Goal: Task Accomplishment & Management: Use online tool/utility

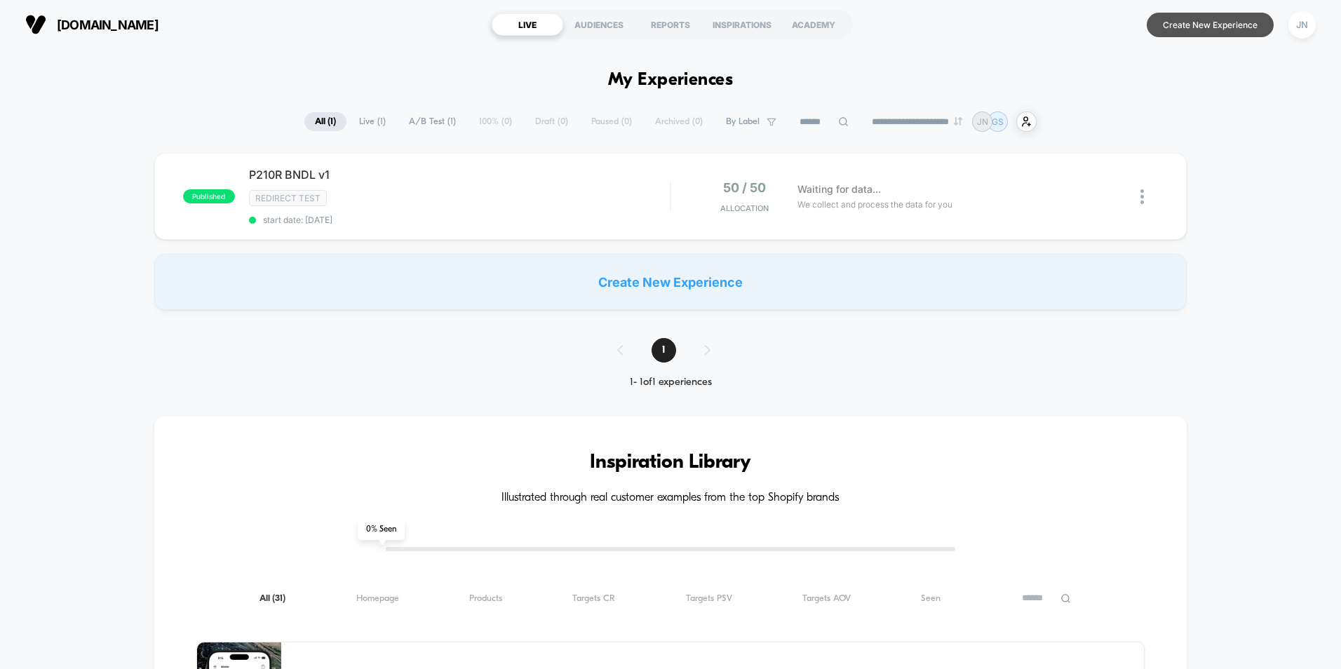
click at [1188, 19] on button "Create New Experience" at bounding box center [1210, 25] width 127 height 25
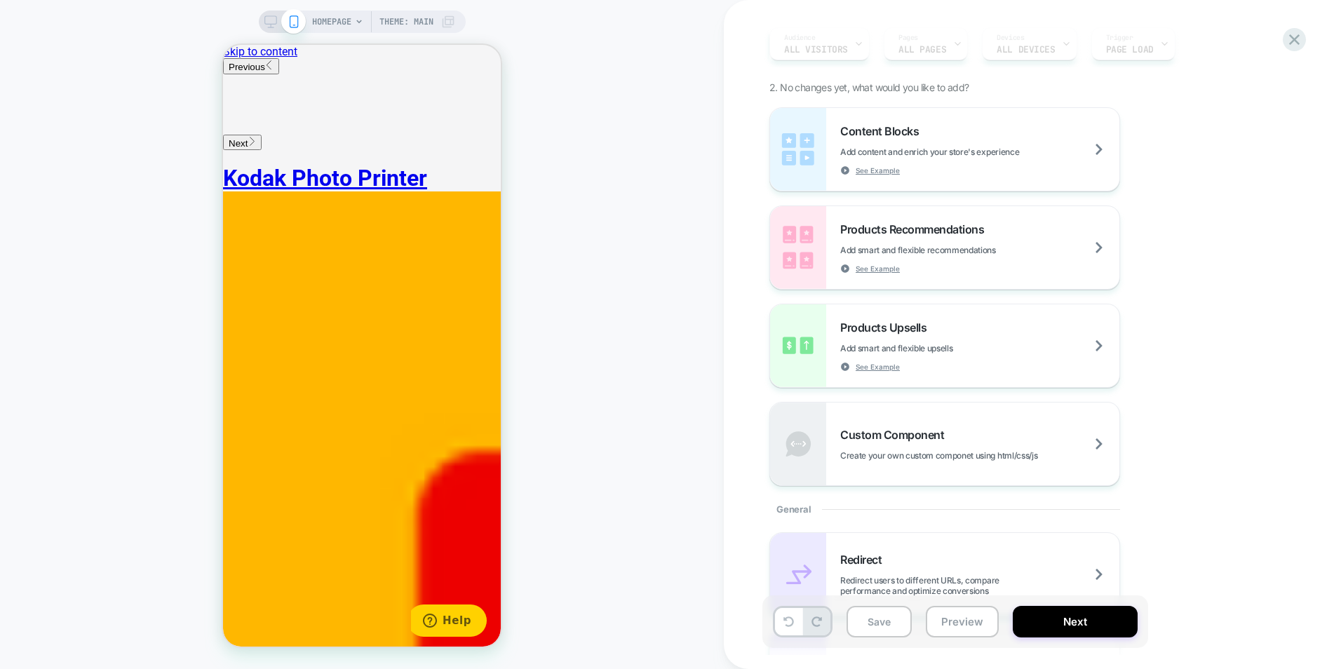
scroll to position [123, 0]
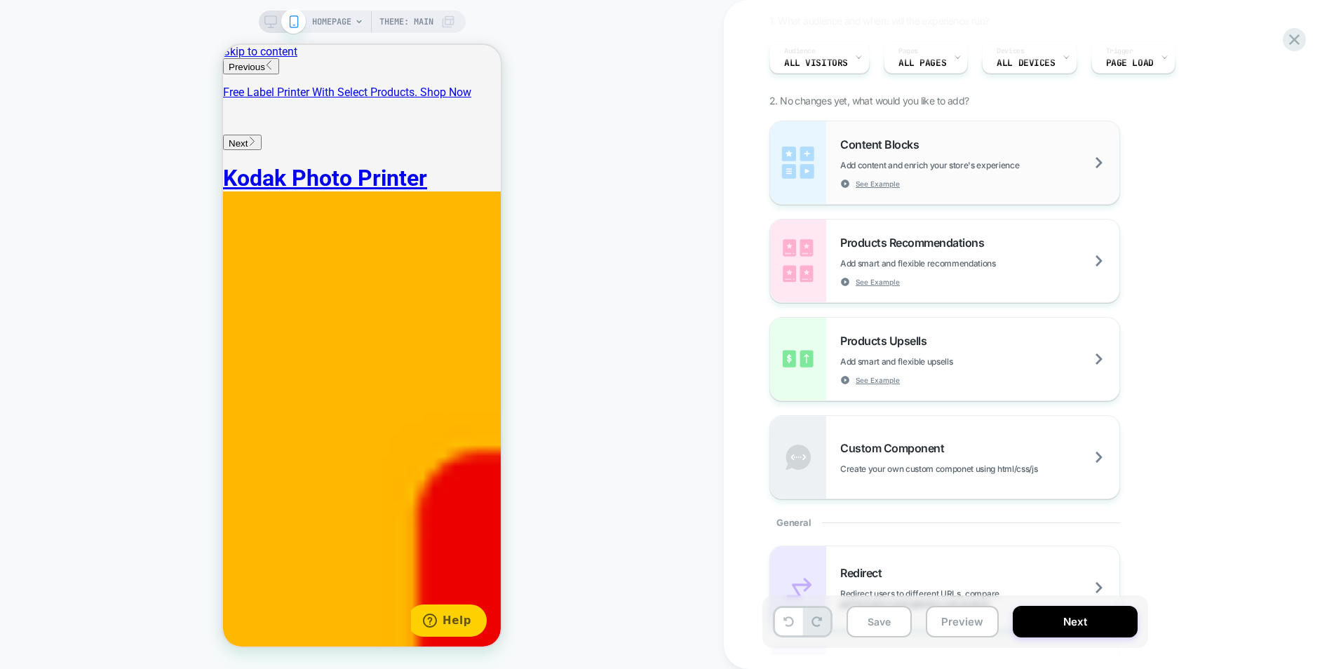
click at [989, 167] on span "Add content and enrich your store's experience" at bounding box center [964, 165] width 249 height 11
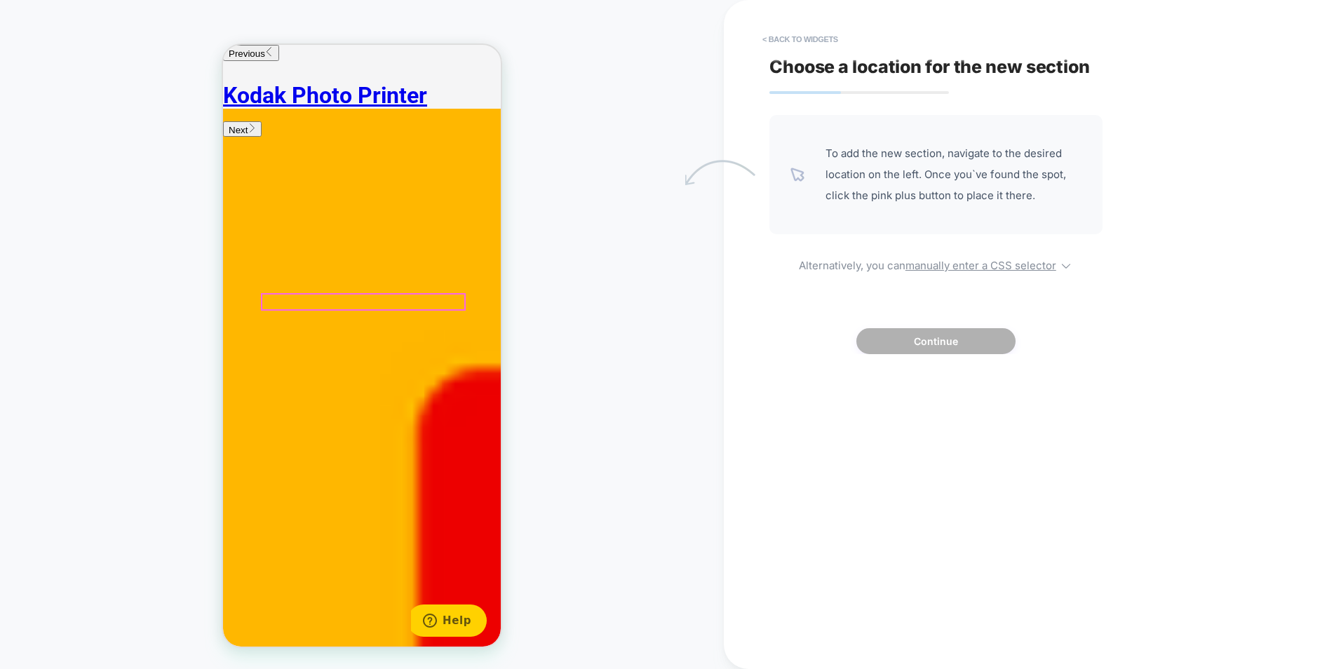
scroll to position [210, 0]
click at [787, 43] on button "< Back to widgets" at bounding box center [801, 39] width 90 height 22
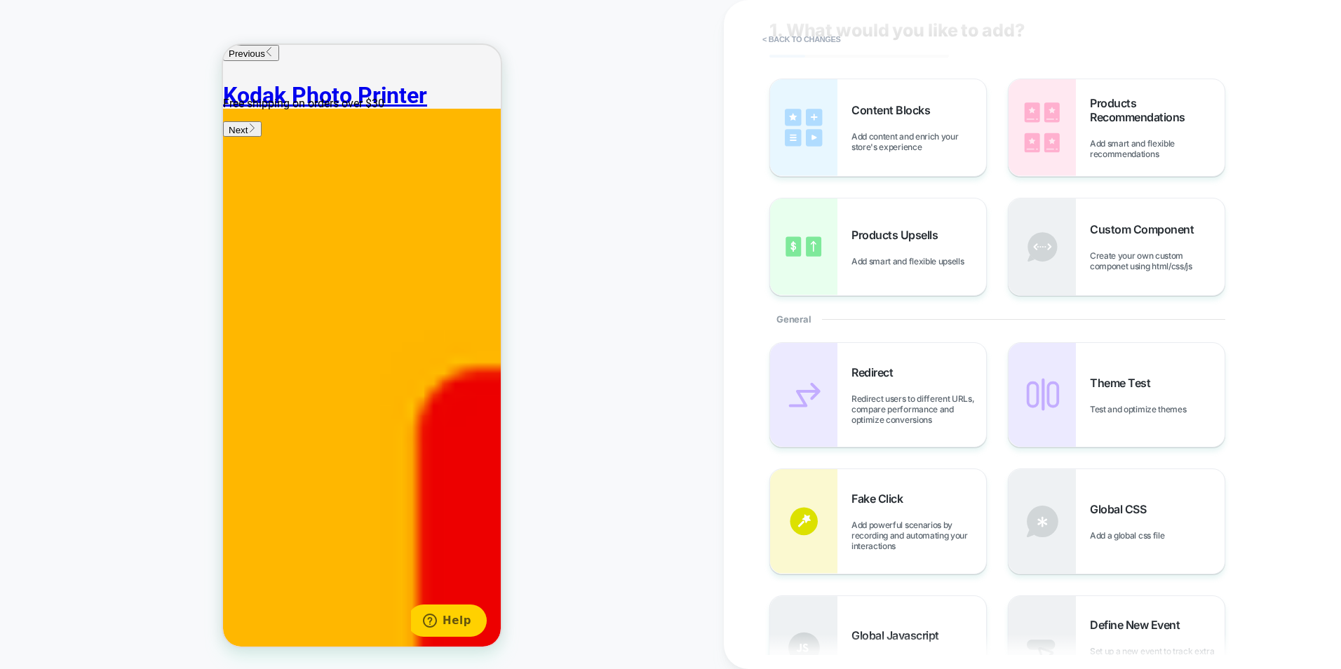
scroll to position [70, 0]
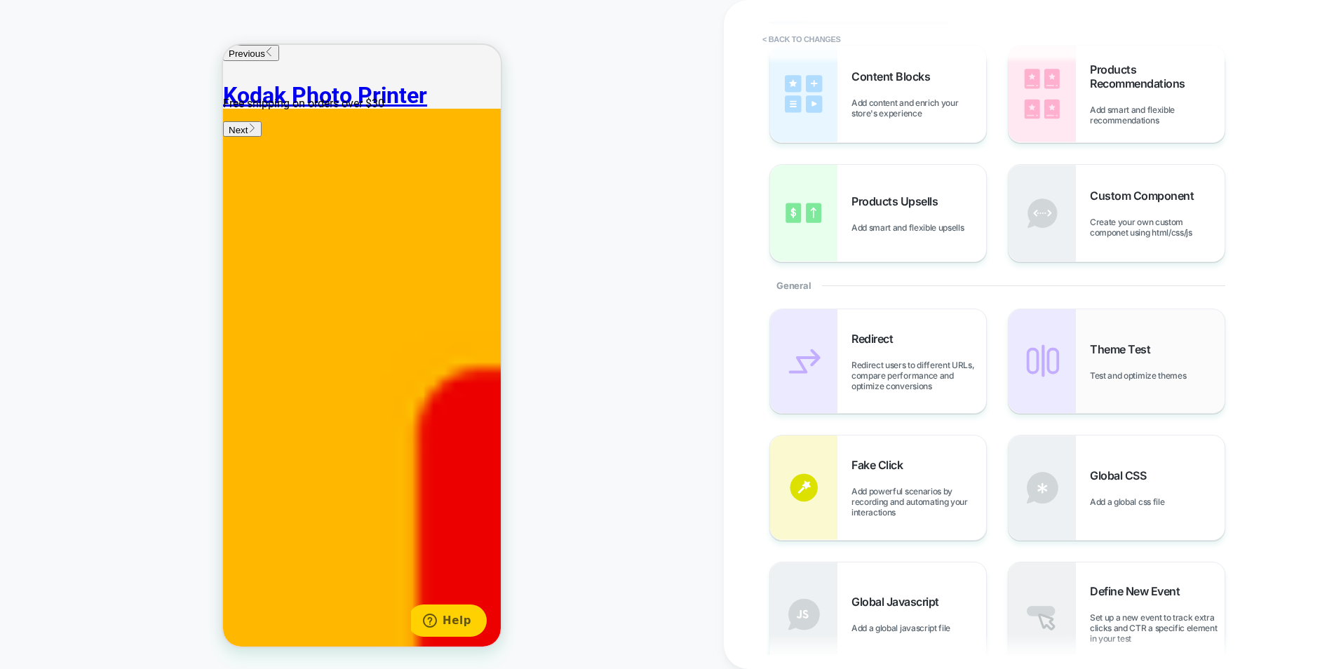
click at [1077, 361] on div "Theme Test Test and optimize themes" at bounding box center [1117, 361] width 216 height 104
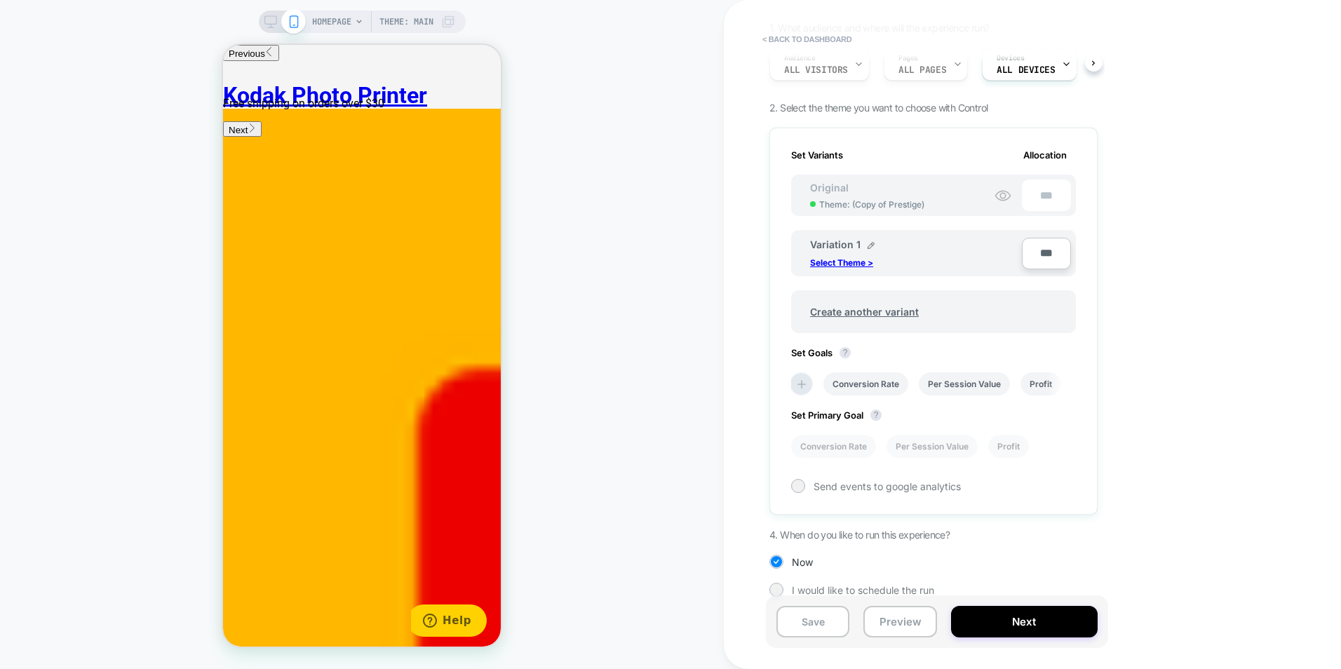
scroll to position [128, 0]
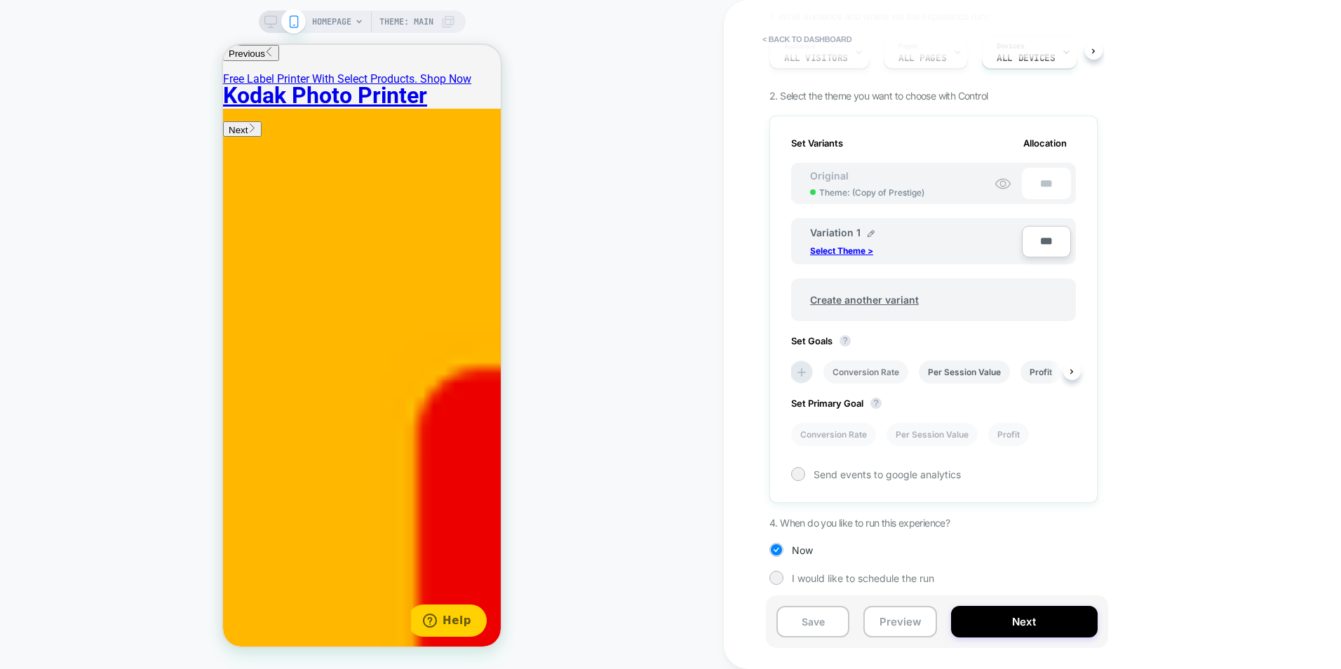
click at [861, 370] on li "Conversion Rate" at bounding box center [866, 372] width 85 height 23
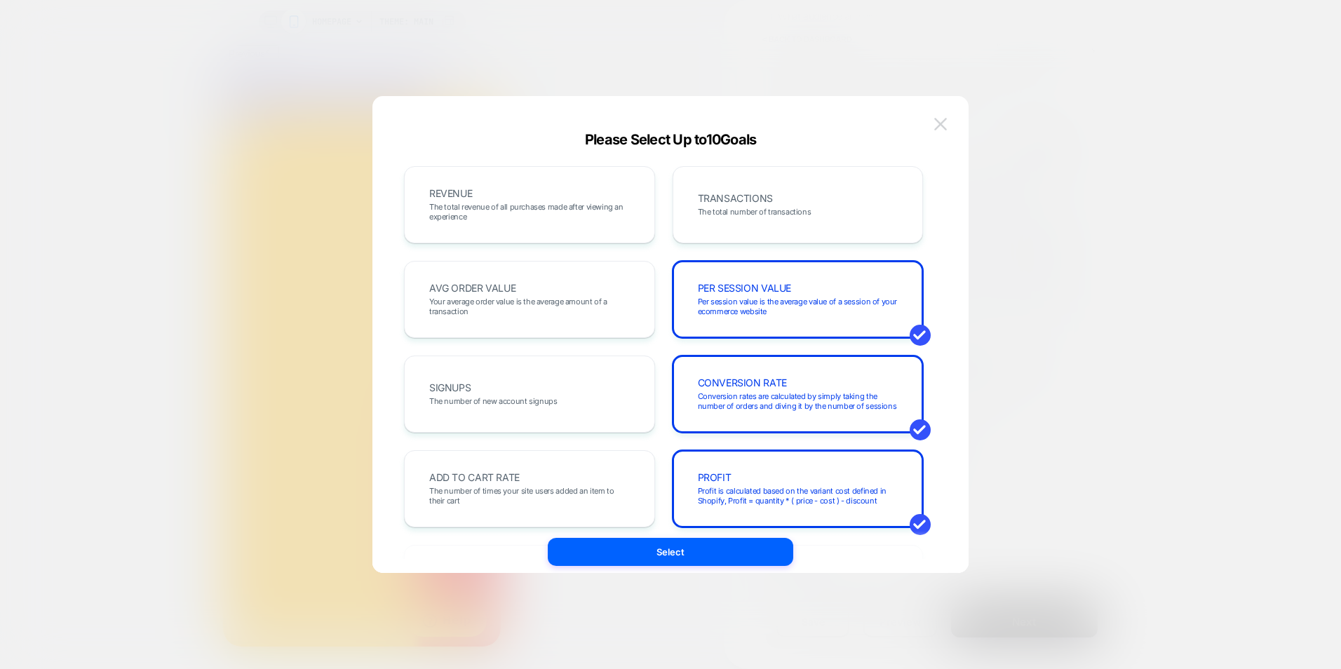
click at [946, 118] on img at bounding box center [940, 124] width 13 height 12
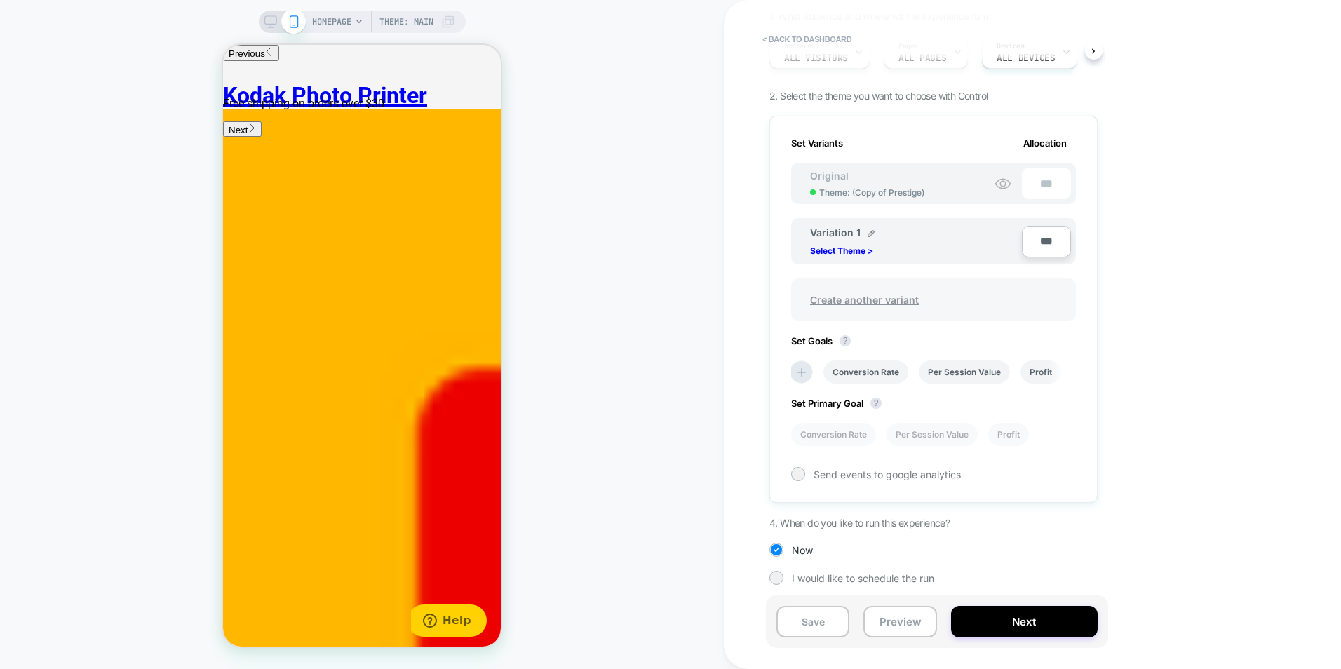
click at [835, 295] on span "Create another variant" at bounding box center [864, 299] width 137 height 33
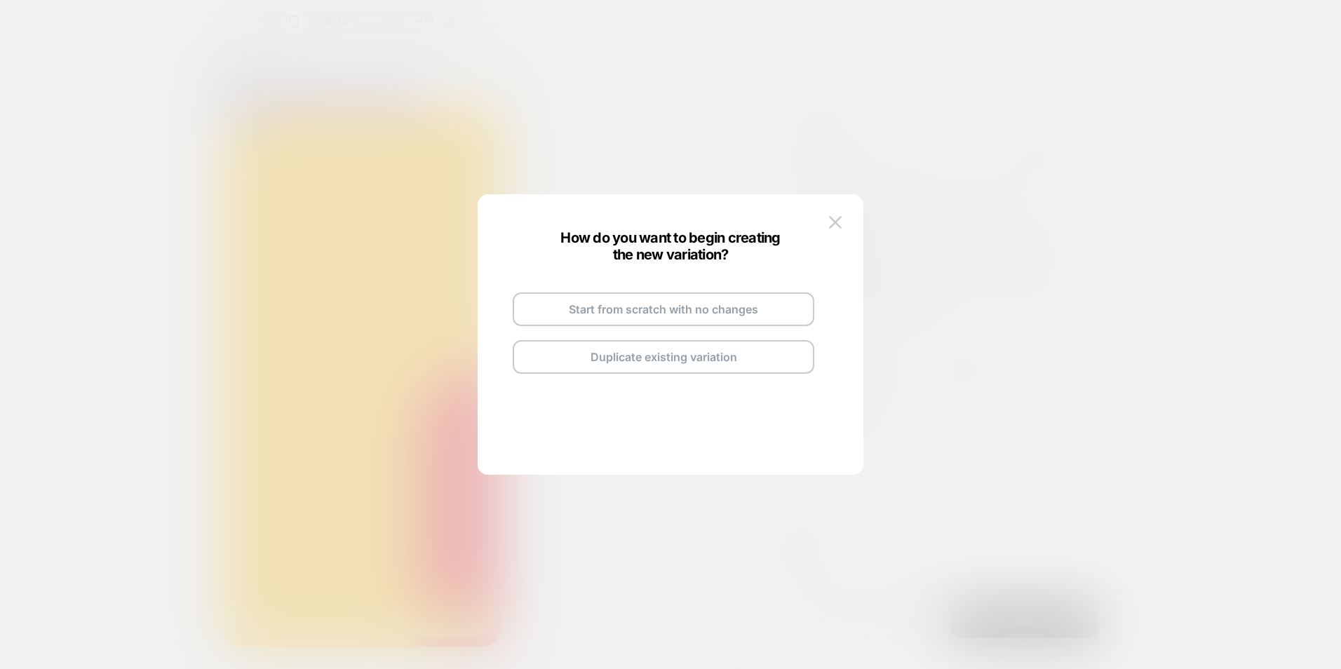
click at [950, 259] on div at bounding box center [670, 334] width 1341 height 669
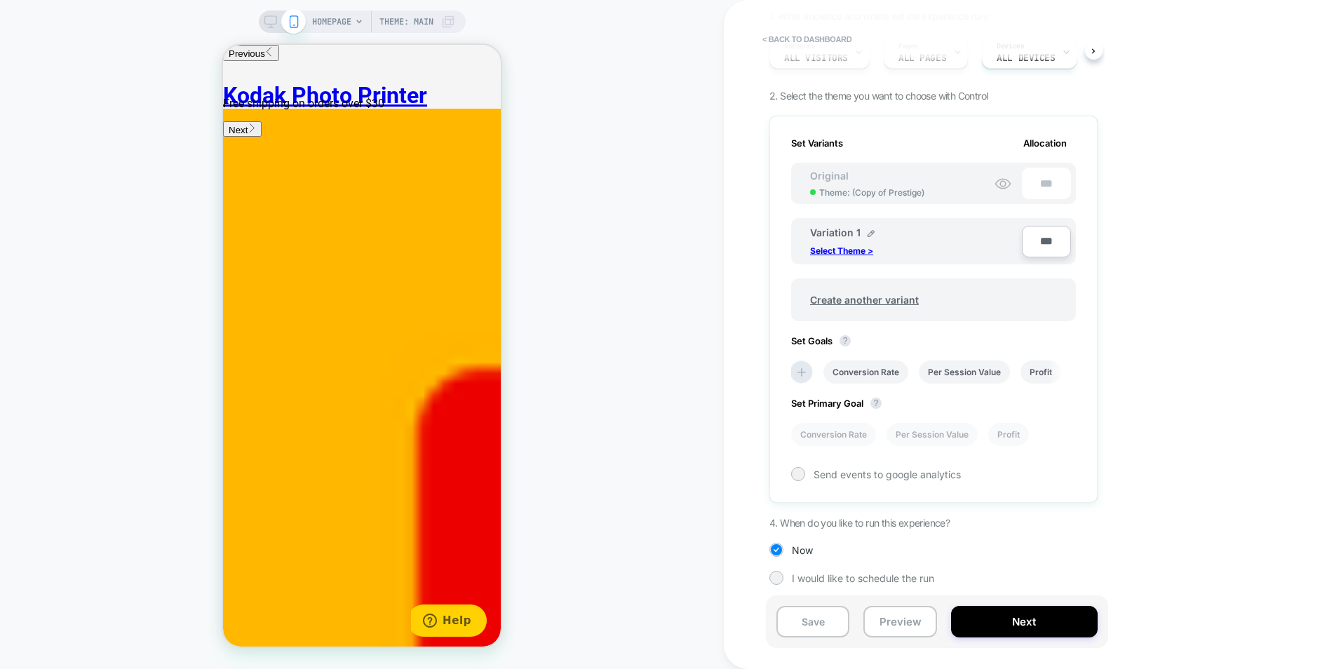
scroll to position [0, 0]
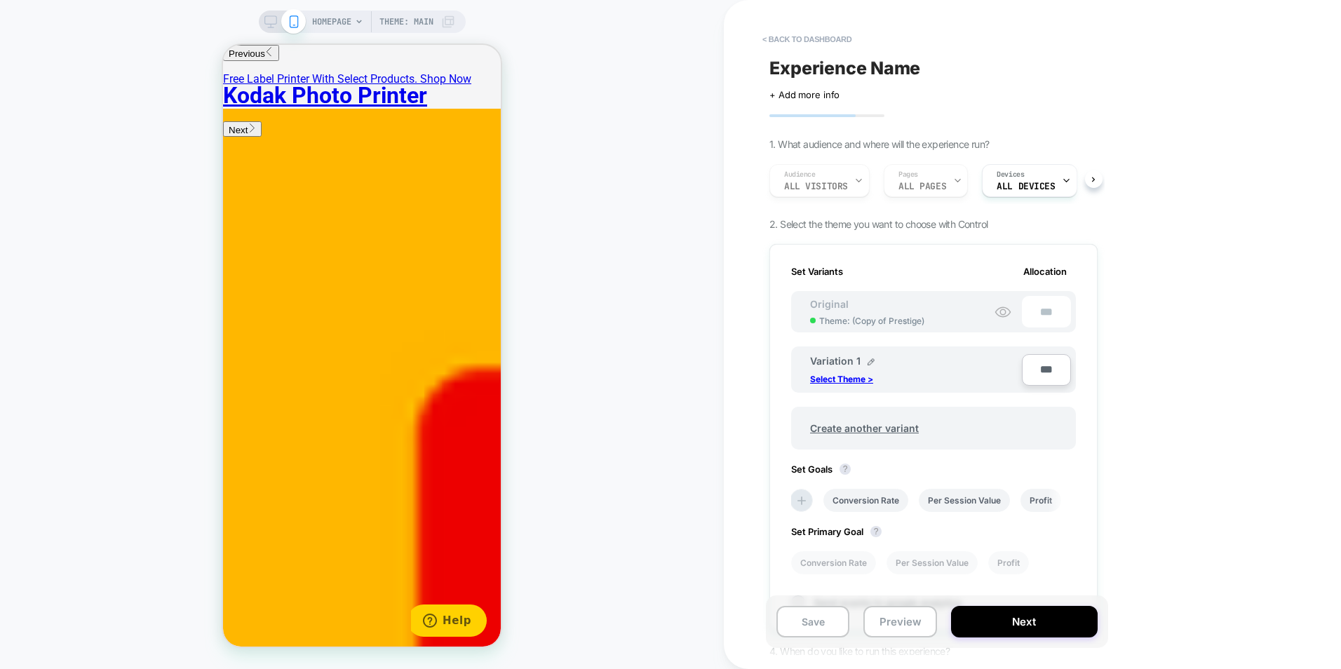
click at [929, 187] on div "Audience All Visitors Pages ALL PAGES Devices ALL DEVICES" at bounding box center [927, 180] width 328 height 47
click at [772, 34] on button "< back to dashboard" at bounding box center [807, 39] width 103 height 22
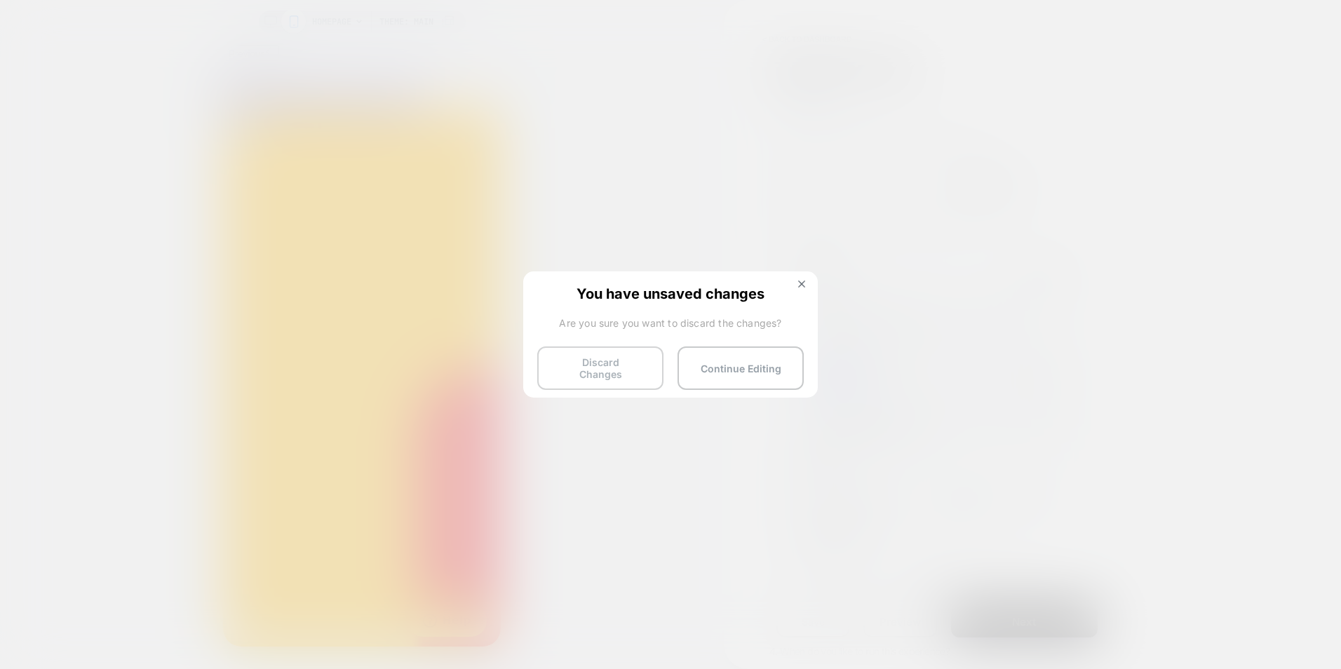
click at [608, 361] on button "Discard Changes" at bounding box center [600, 368] width 126 height 43
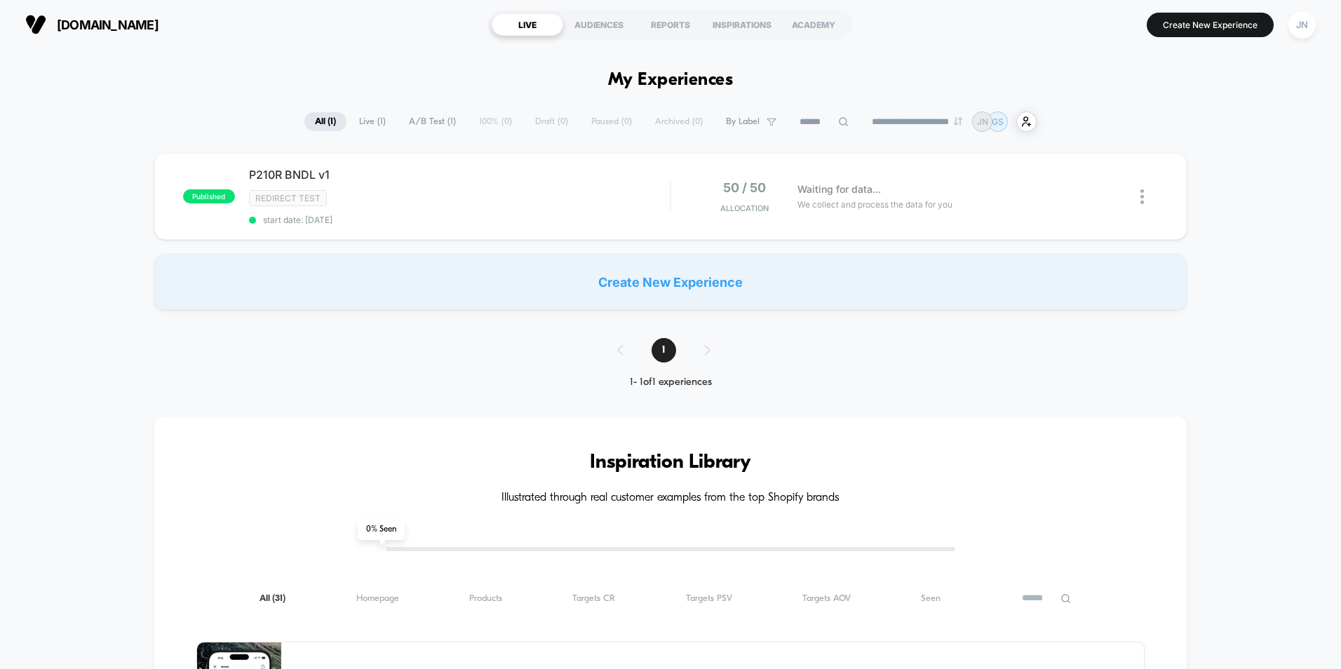
click at [376, 125] on span "Live ( 1 )" at bounding box center [373, 121] width 48 height 19
click at [401, 115] on span "A/B Test ( 1 )" at bounding box center [433, 121] width 68 height 19
click at [1153, 197] on div at bounding box center [1150, 196] width 18 height 33
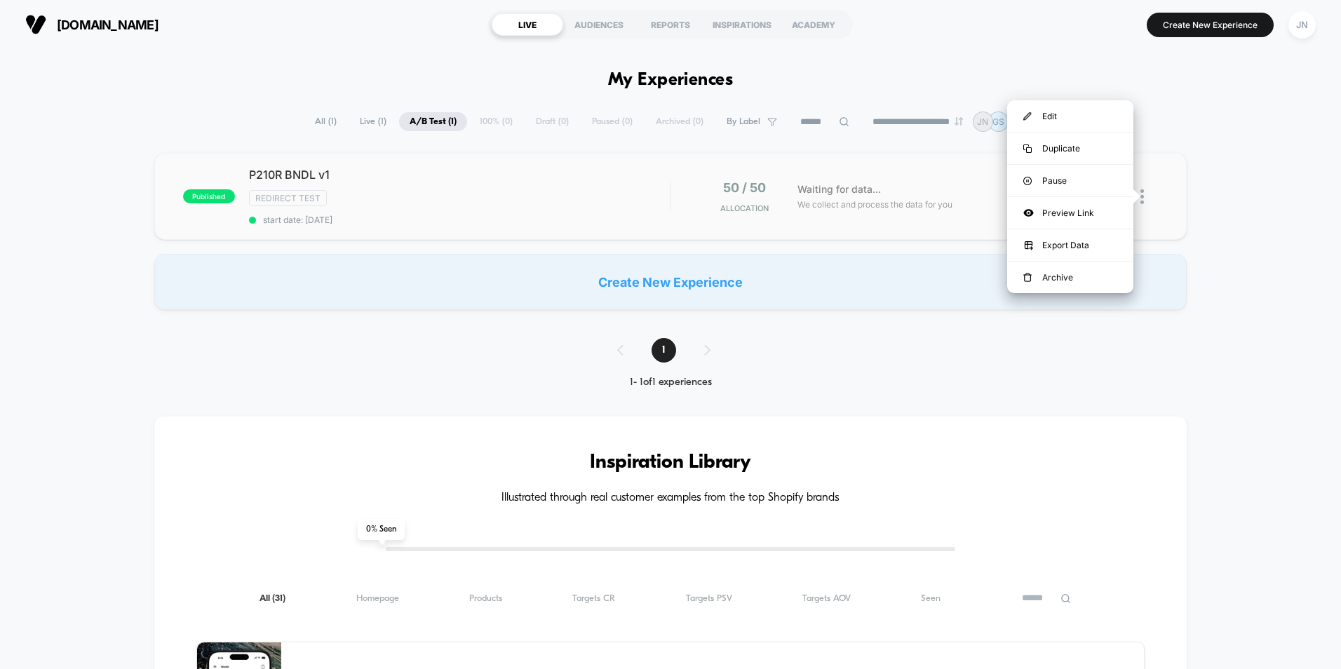
click at [695, 219] on div "published P210R BNDL v1 Redirect Test start date: 10/3/2025 50 / 50 Allocation …" at bounding box center [670, 196] width 1033 height 87
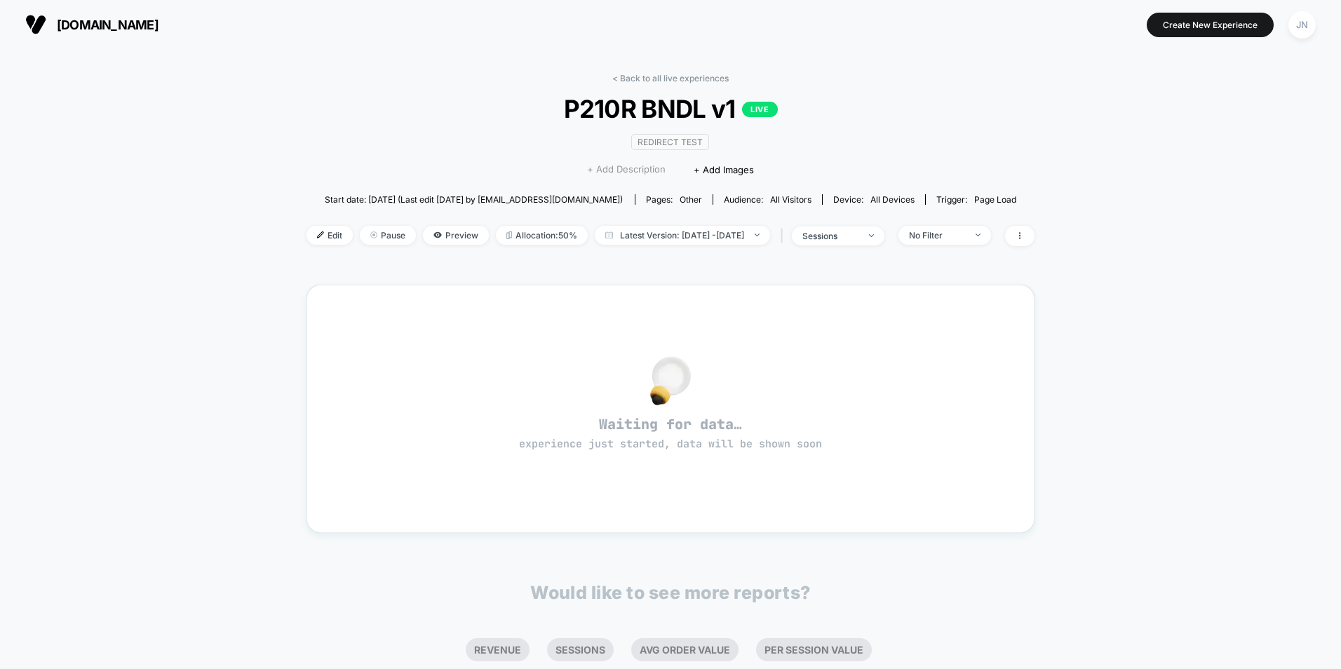
click at [591, 171] on span "+ Add Description" at bounding box center [626, 170] width 79 height 14
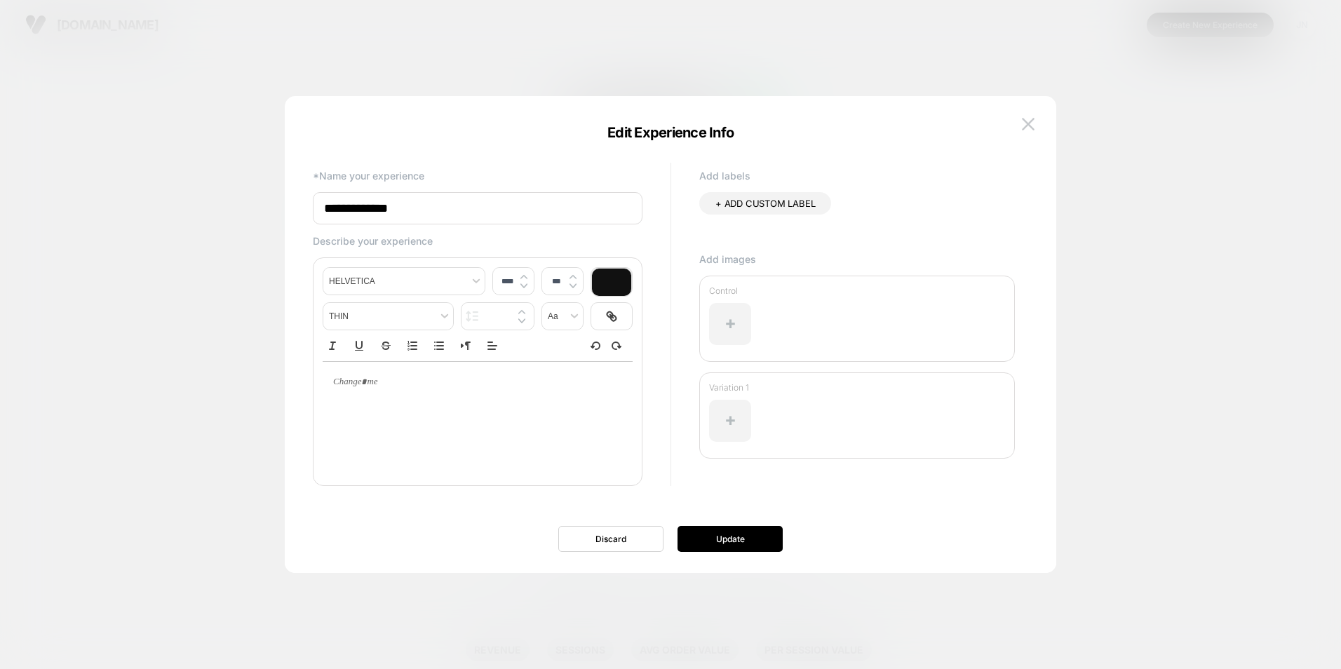
click at [443, 407] on div at bounding box center [478, 417] width 310 height 112
type input "****"
click at [394, 390] on div at bounding box center [478, 382] width 310 height 41
click at [392, 243] on p "Describe your experience" at bounding box center [478, 241] width 330 height 12
click at [391, 389] on p at bounding box center [472, 382] width 271 height 13
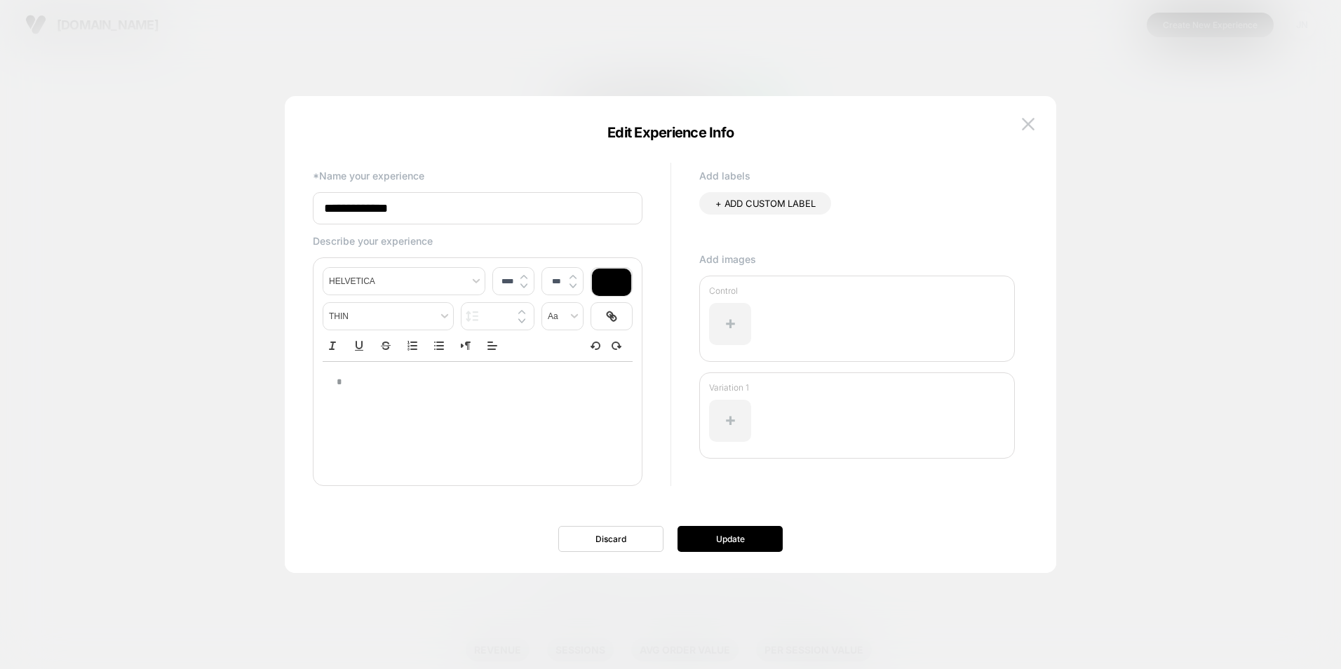
type input "****"
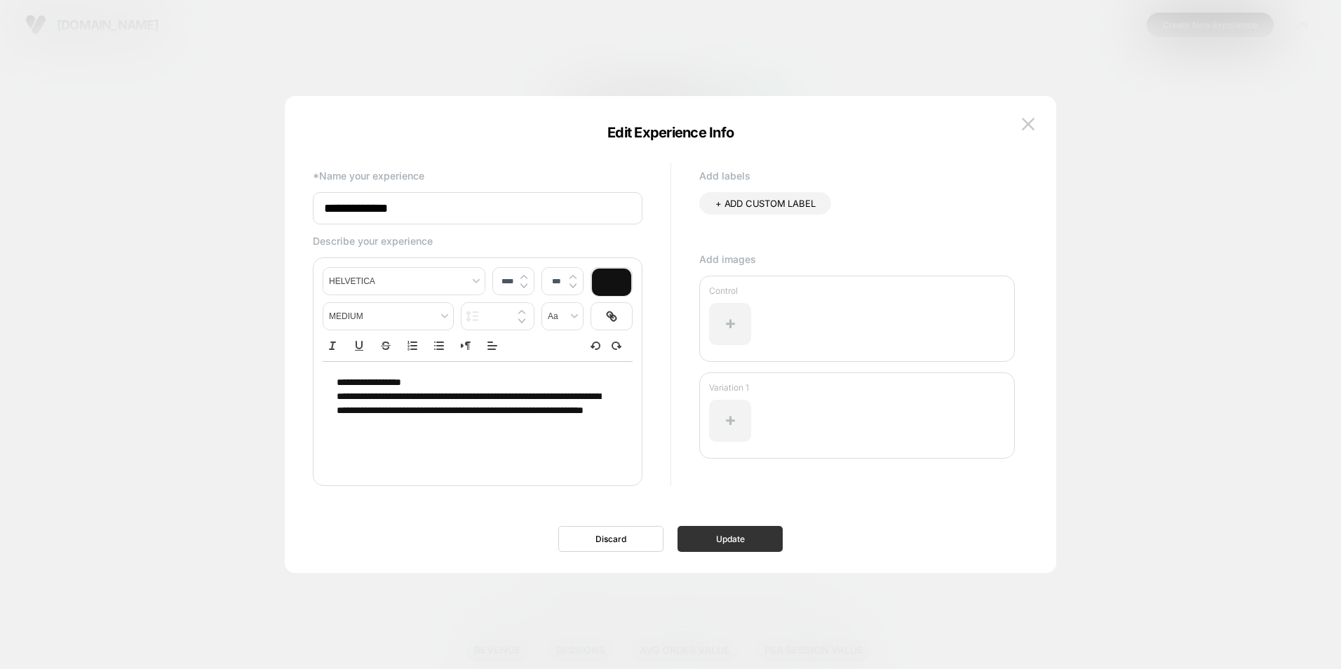
click at [726, 531] on button "Update" at bounding box center [730, 539] width 105 height 26
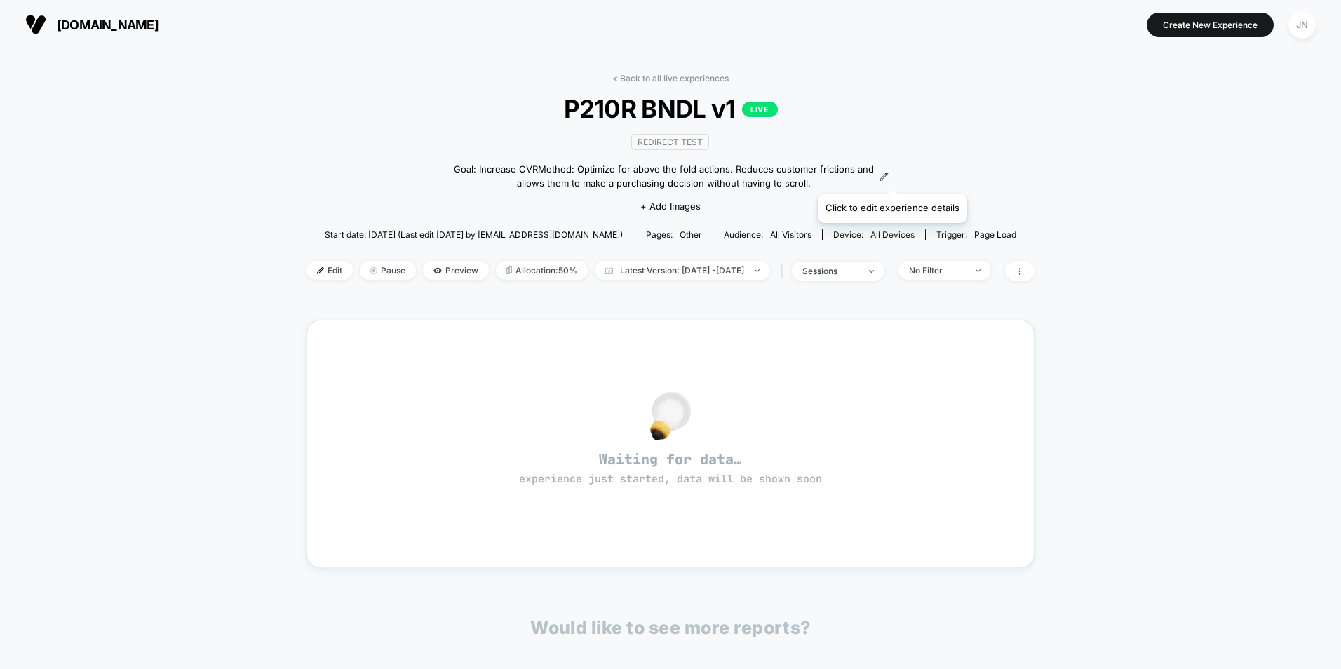
click at [889, 175] on icon at bounding box center [884, 177] width 10 height 10
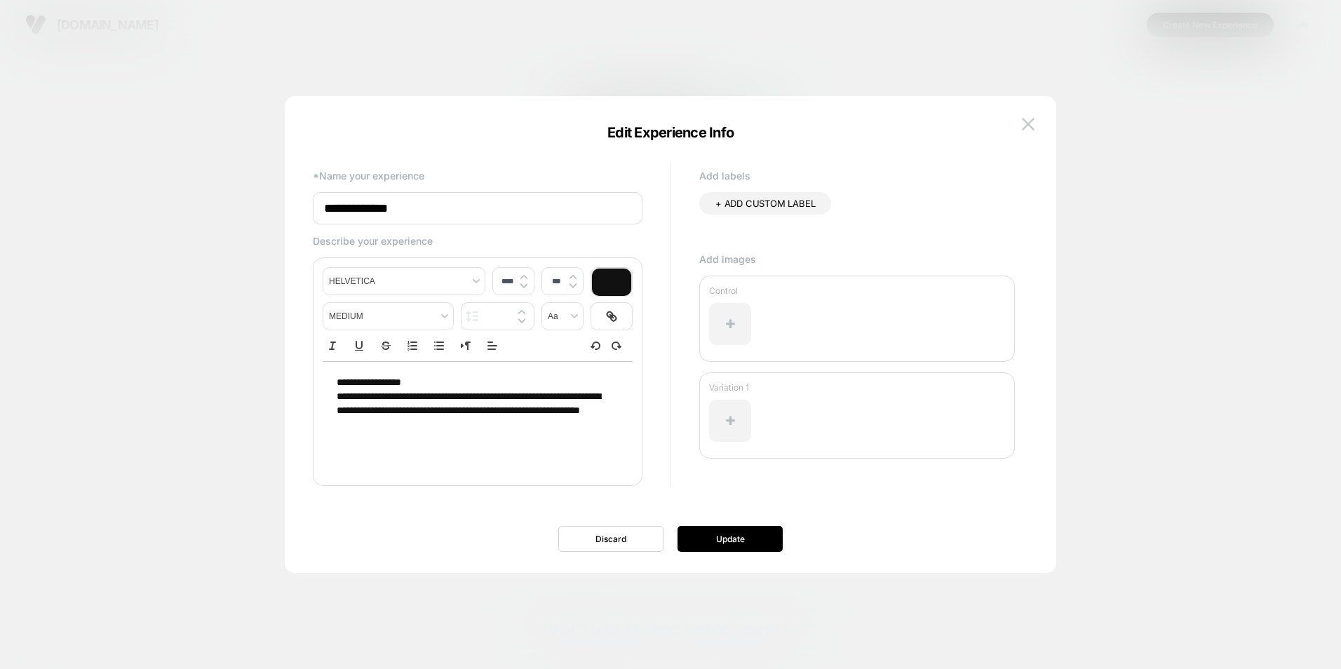
click at [431, 387] on p "**********" at bounding box center [472, 383] width 271 height 14
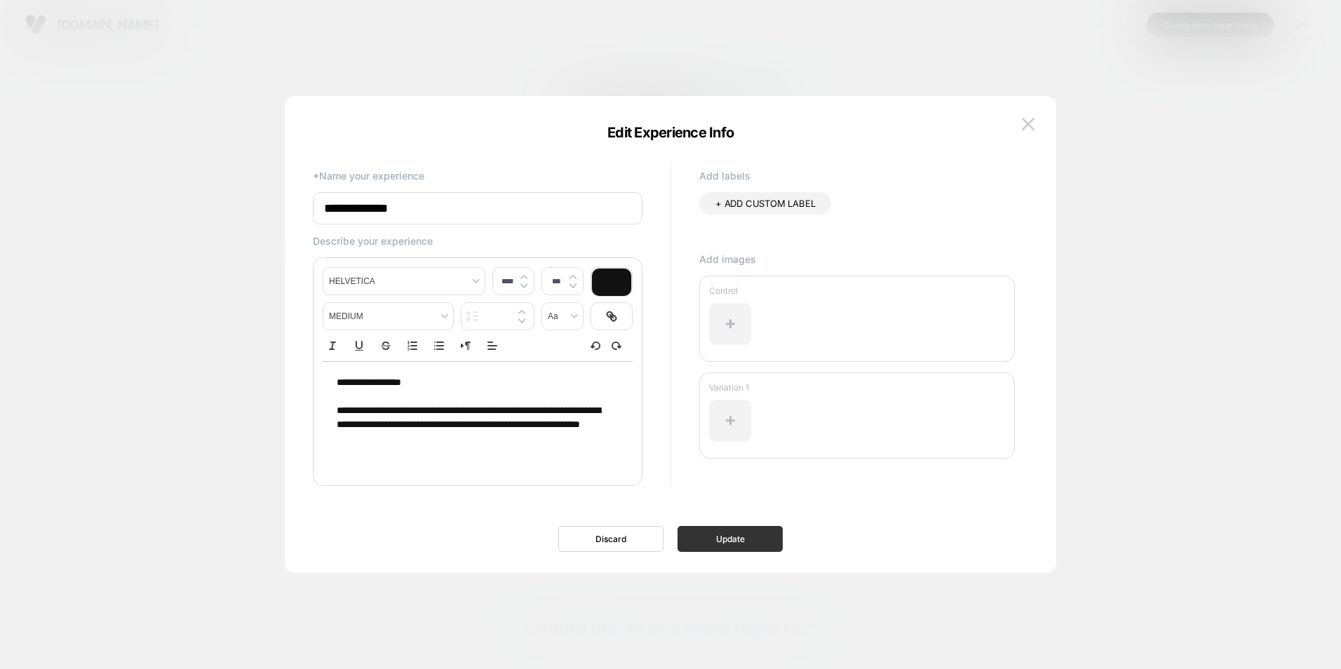
click at [751, 535] on button "Update" at bounding box center [730, 539] width 105 height 26
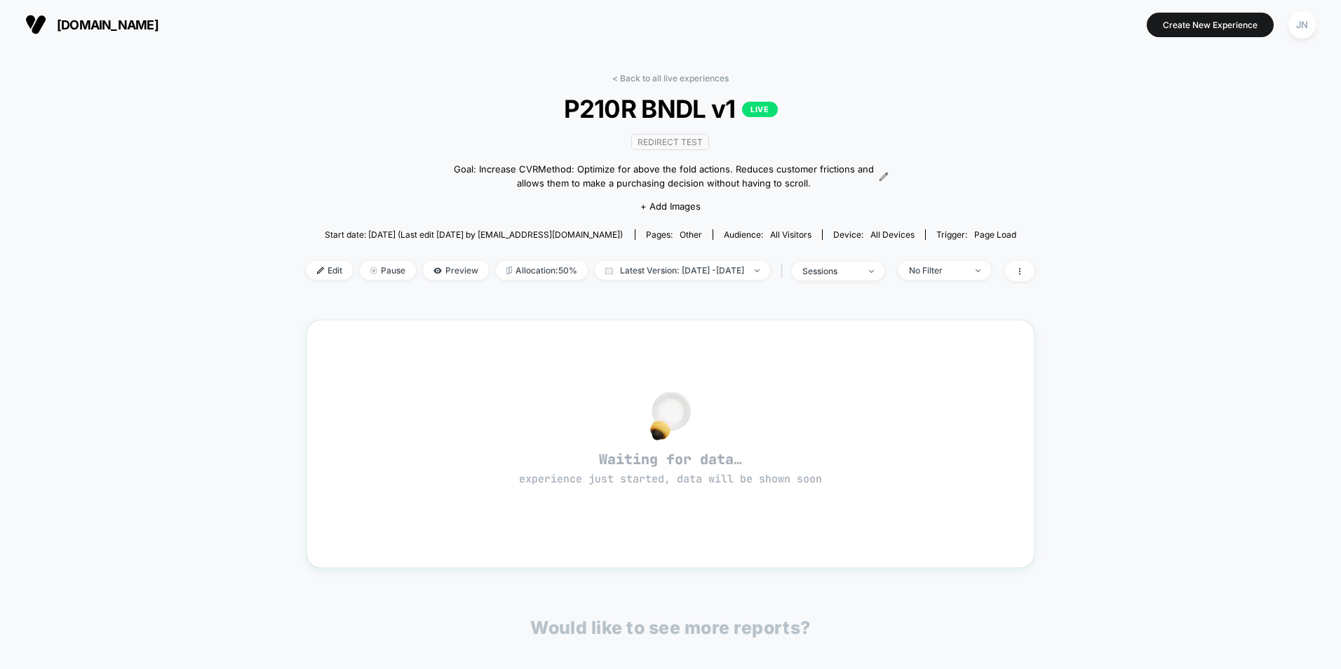
click at [916, 168] on div "< Back to all live experiences P210R BNDL v1 LIVE Redirect Test Goal: Increase …" at bounding box center [671, 186] width 728 height 226
click at [890, 178] on div "Goal: Increase CVRMethod: Optimize for above the fold actions. Reduces customer…" at bounding box center [670, 176] width 437 height 27
click at [889, 177] on icon at bounding box center [884, 177] width 10 height 10
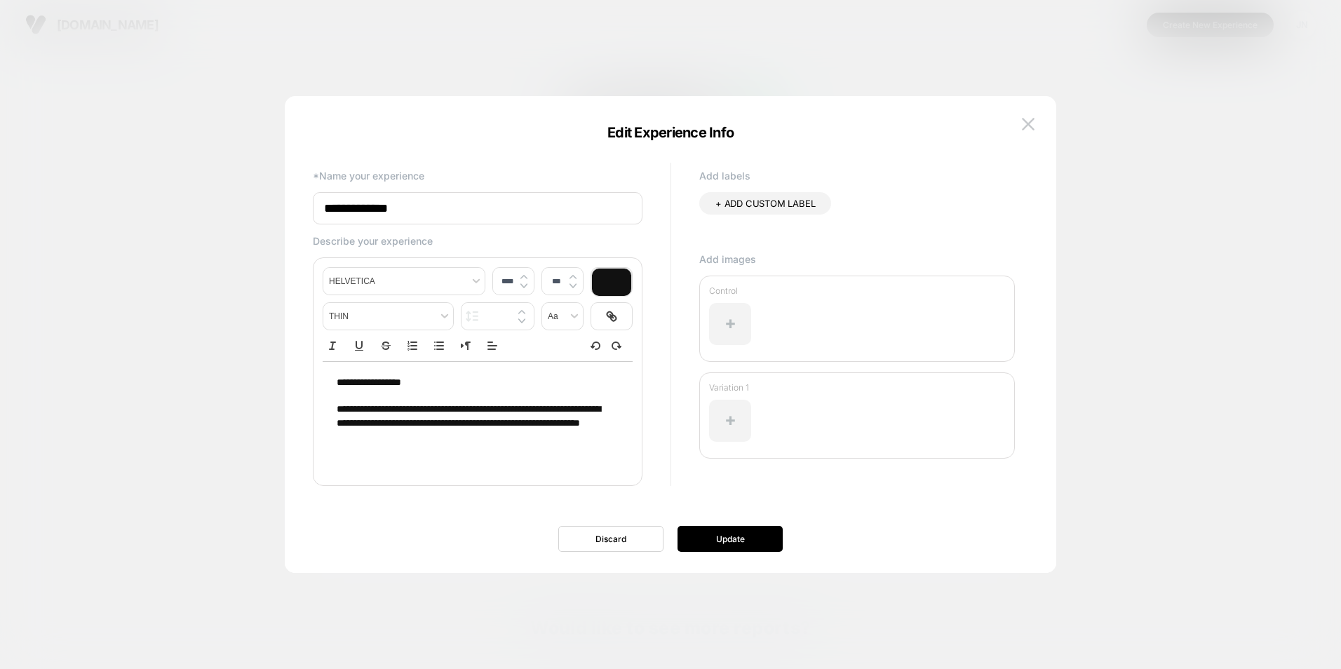
click at [375, 398] on p at bounding box center [472, 396] width 271 height 13
click at [387, 389] on p "**********" at bounding box center [472, 383] width 271 height 14
click at [384, 392] on p at bounding box center [472, 396] width 271 height 13
type input "****"
click at [535, 464] on div "**********" at bounding box center [478, 417] width 310 height 112
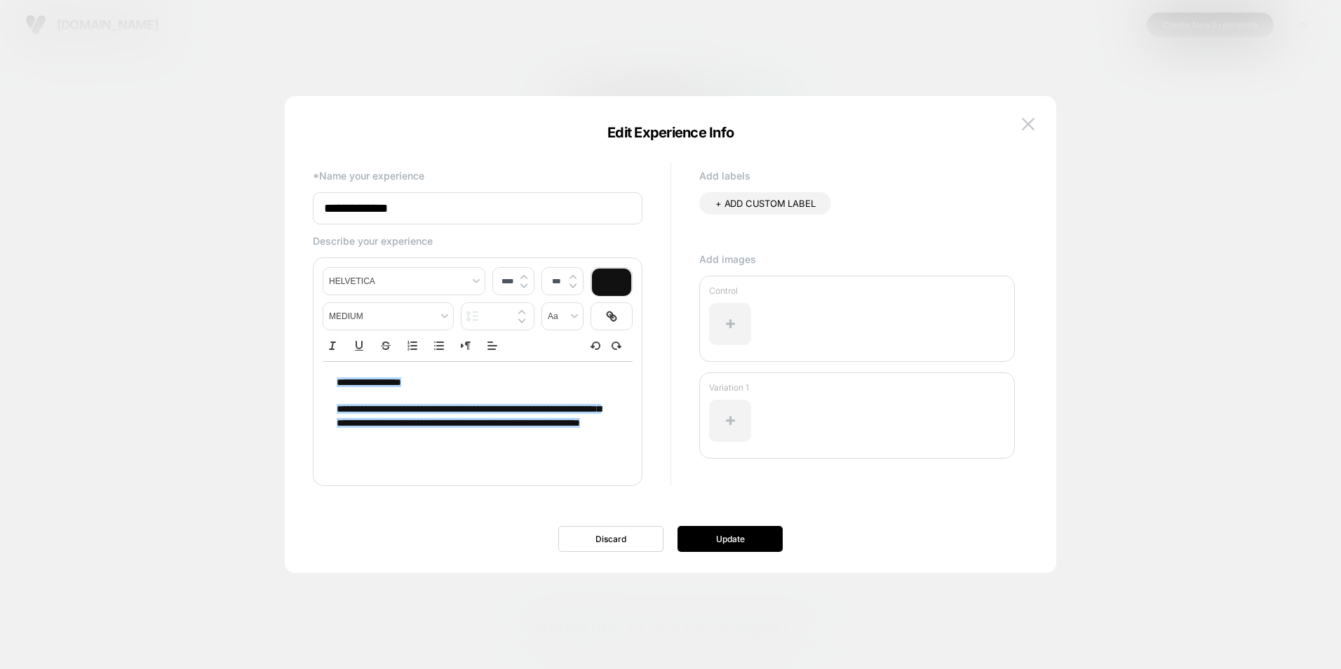
click at [532, 431] on p "**********" at bounding box center [472, 417] width 271 height 28
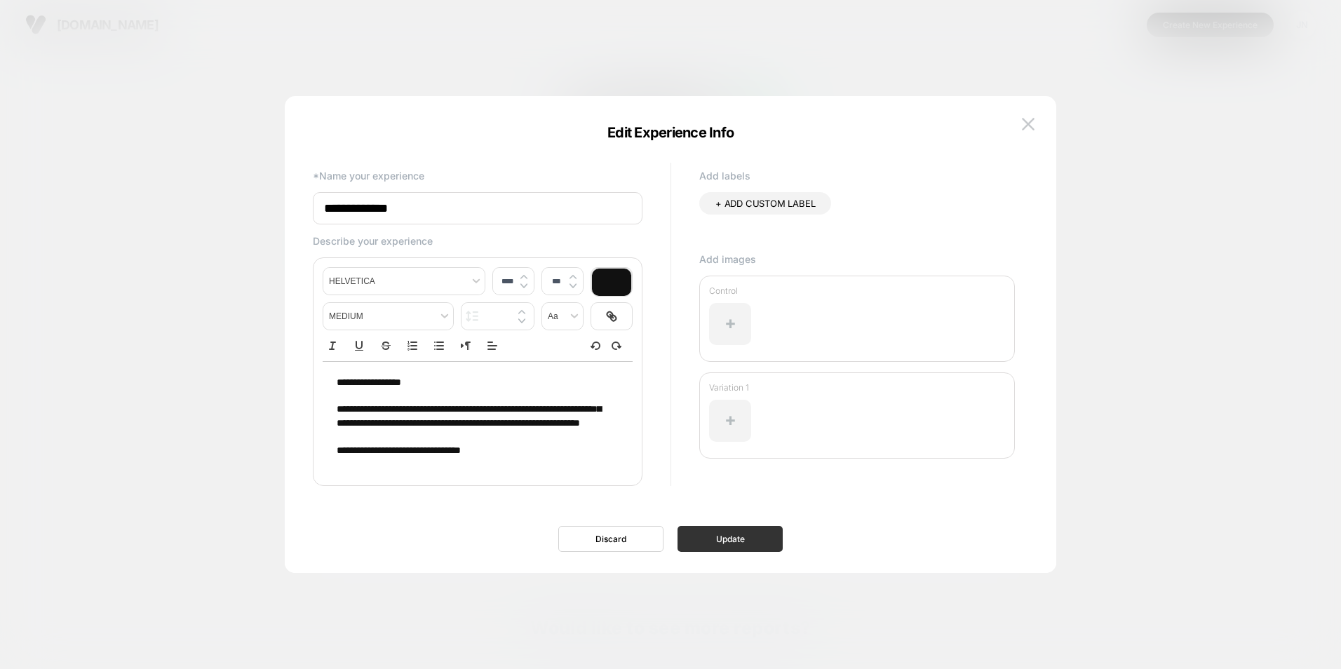
click at [734, 528] on button "Update" at bounding box center [730, 539] width 105 height 26
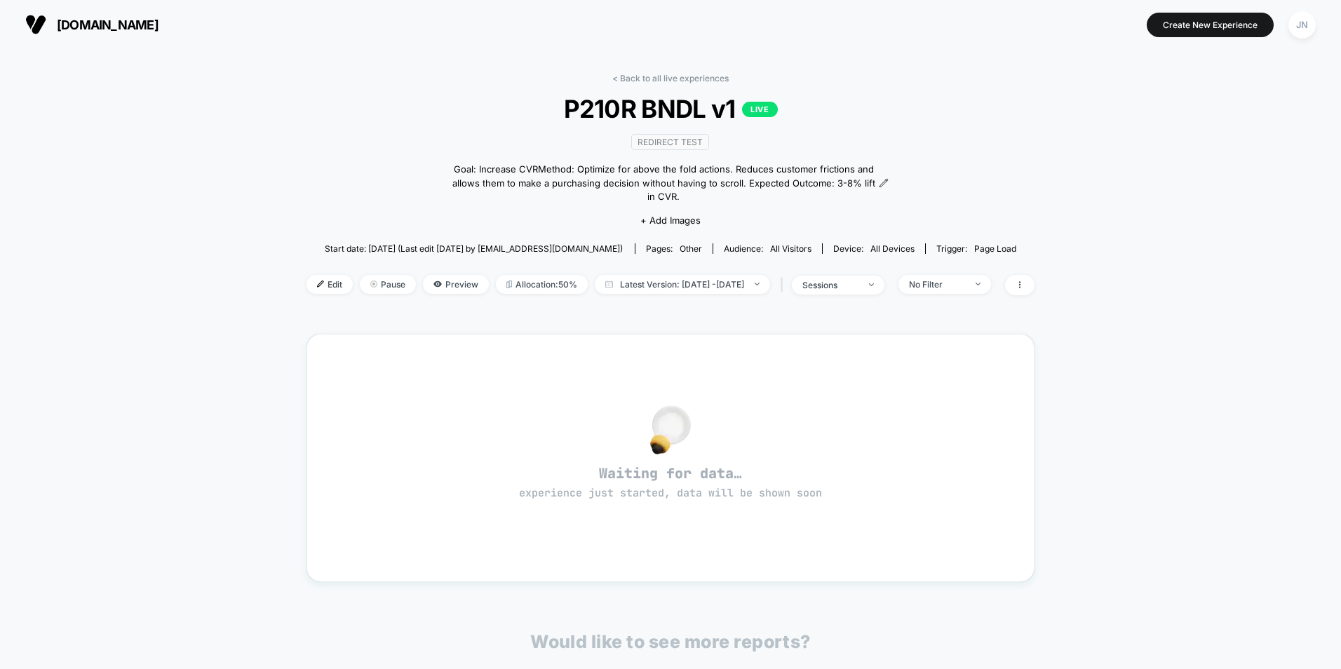
click at [890, 173] on div "Goal: Increase CVRMethod: Optimize for above the fold actions. Reduces customer…" at bounding box center [670, 183] width 437 height 41
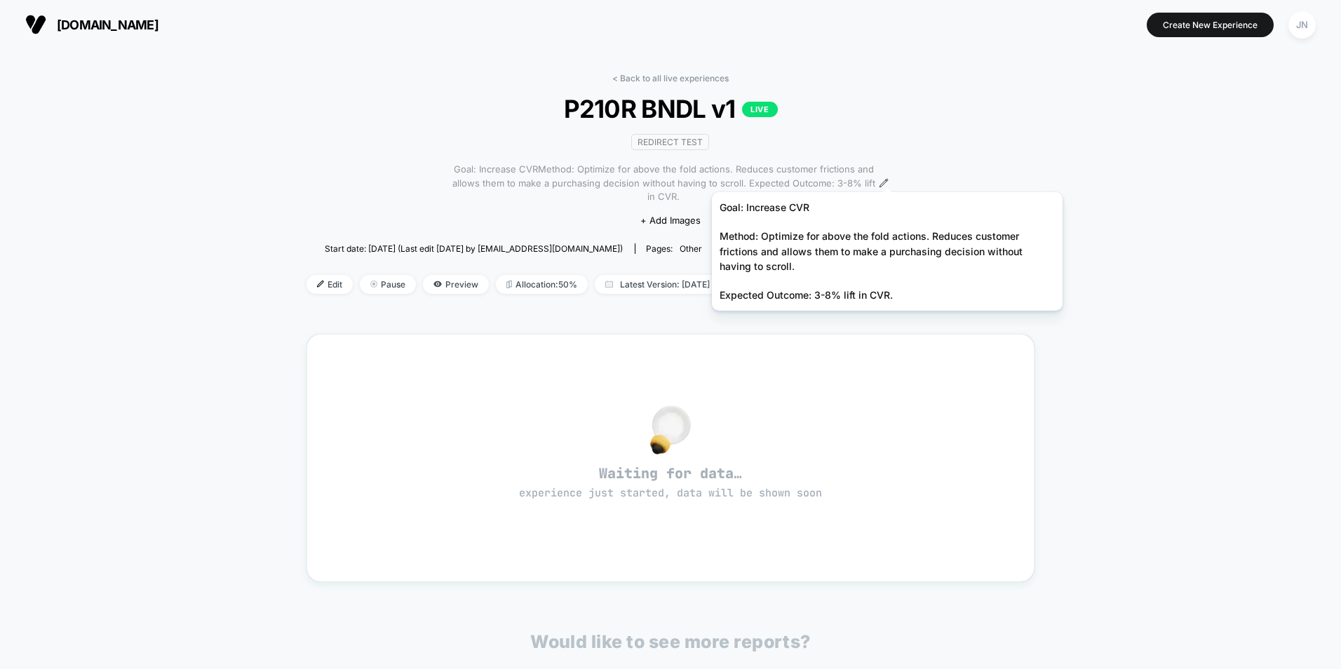
click at [876, 175] on span "Goal: Increase CVRMethod: Optimize for above the fold actions. Reduces customer…" at bounding box center [664, 183] width 424 height 41
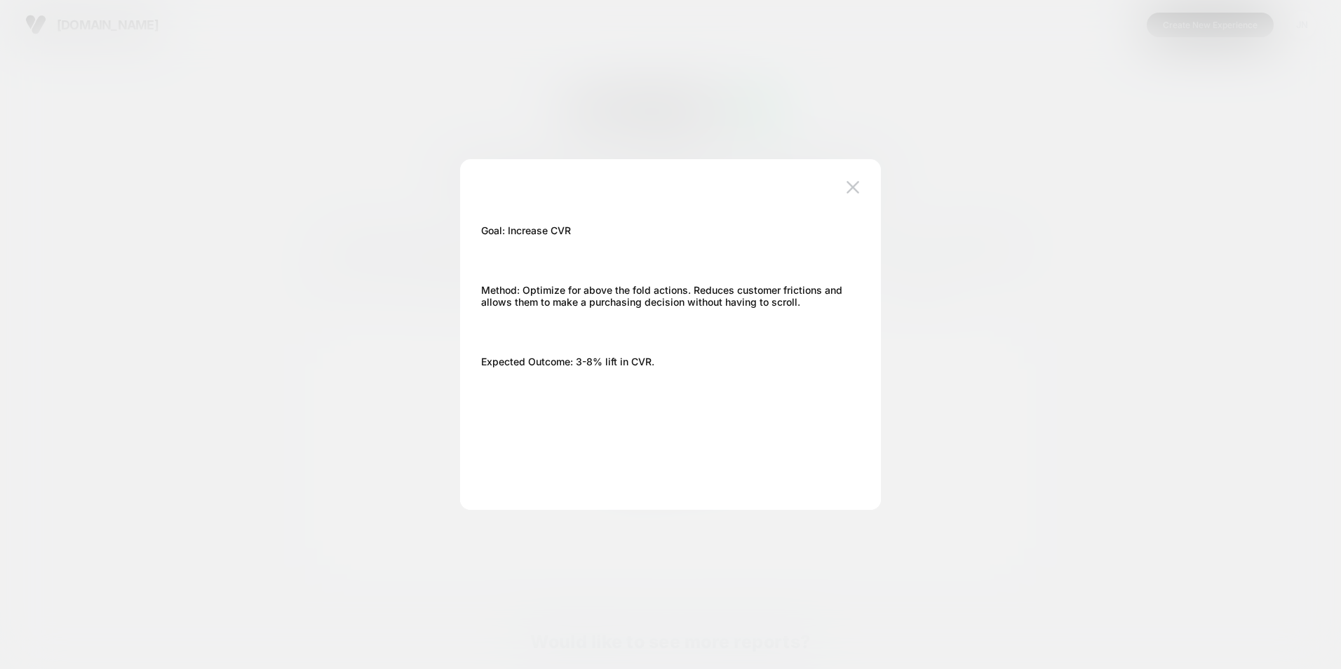
click at [641, 335] on div "Goal: Increase CVR Method: Optimize for above the fold actions. Reduces custome…" at bounding box center [663, 295] width 365 height 161
click at [859, 185] on img at bounding box center [853, 187] width 13 height 12
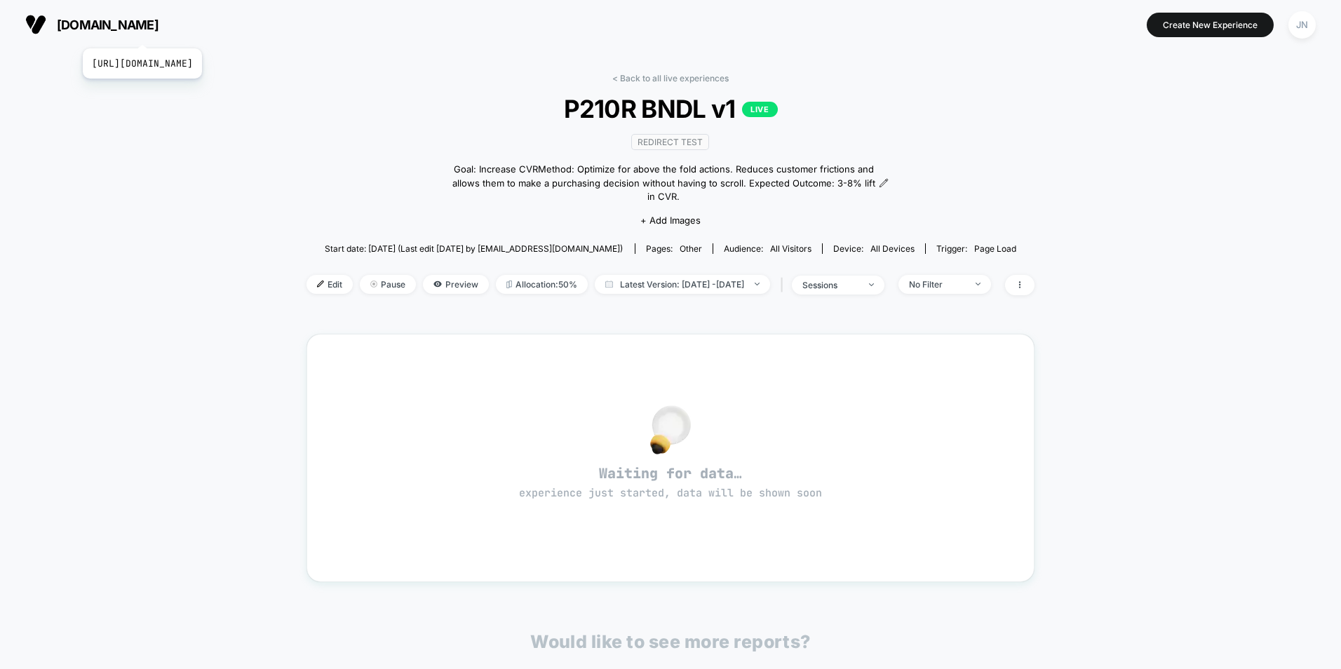
click at [159, 31] on span "[DOMAIN_NAME]" at bounding box center [108, 25] width 102 height 15
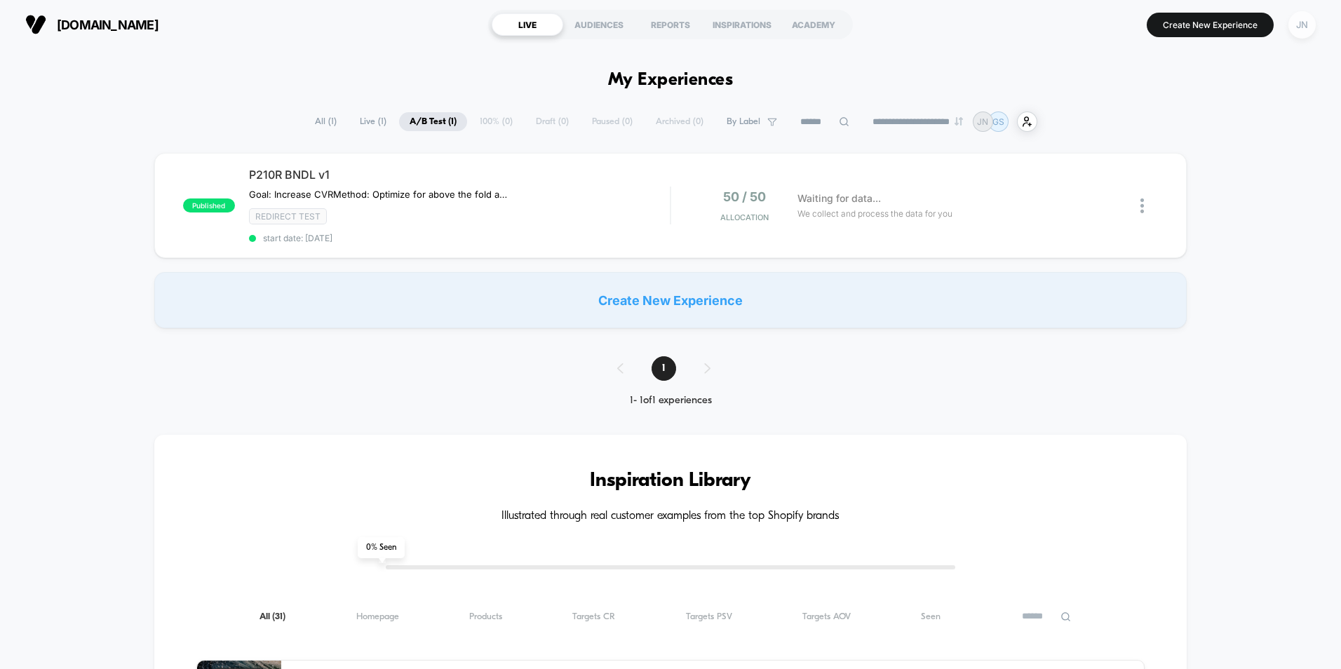
click at [1297, 22] on div "JN" at bounding box center [1302, 24] width 27 height 27
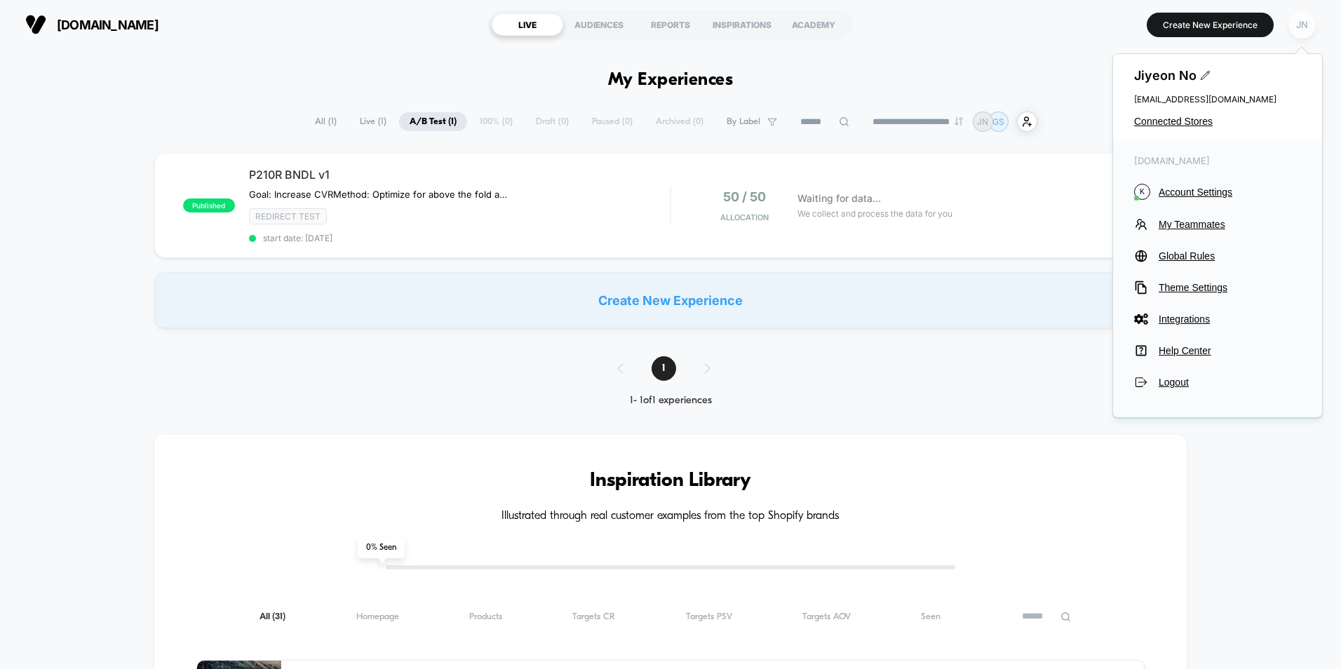
click at [1297, 22] on div "JN" at bounding box center [1302, 24] width 27 height 27
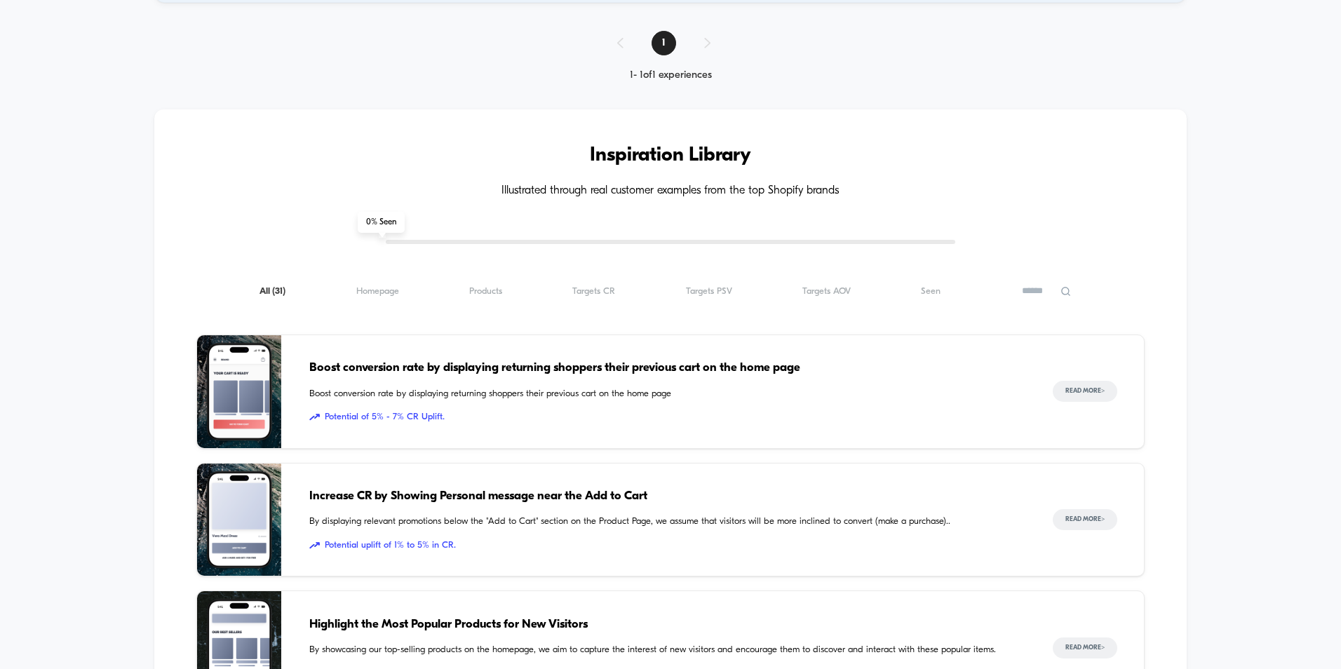
scroll to position [351, 0]
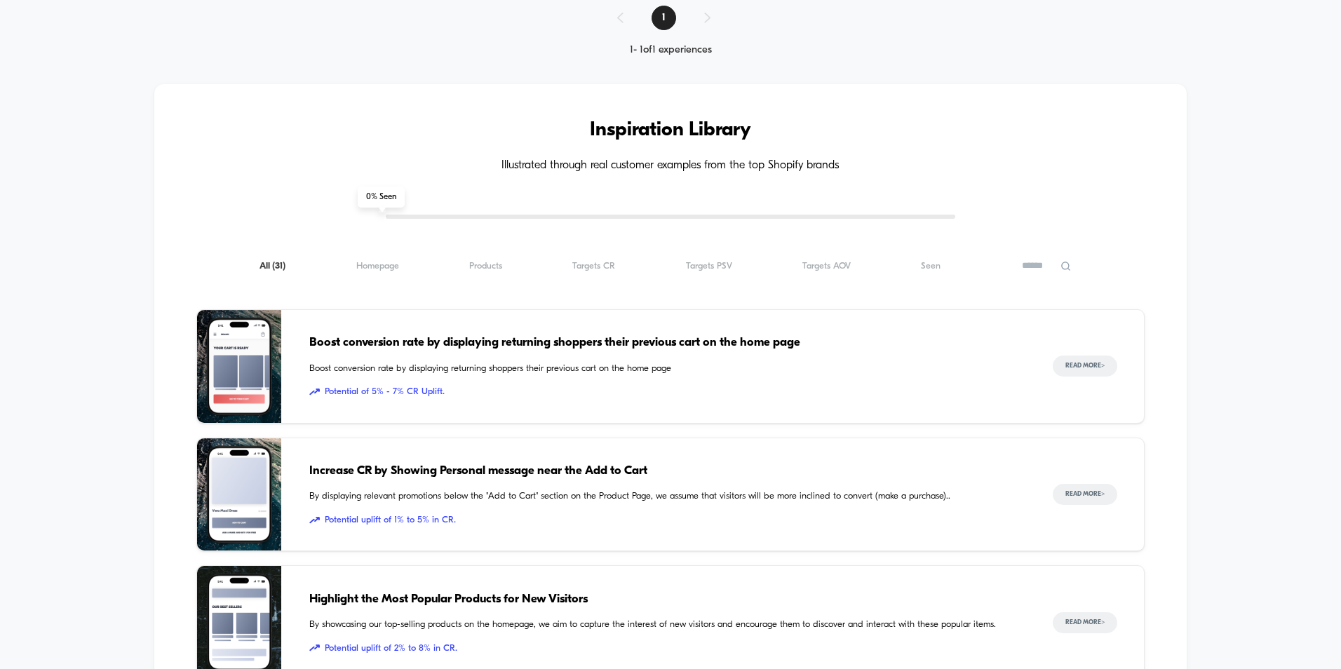
click at [629, 20] on div "1" at bounding box center [670, 18] width 135 height 25
click at [622, 18] on div "1" at bounding box center [670, 18] width 135 height 25
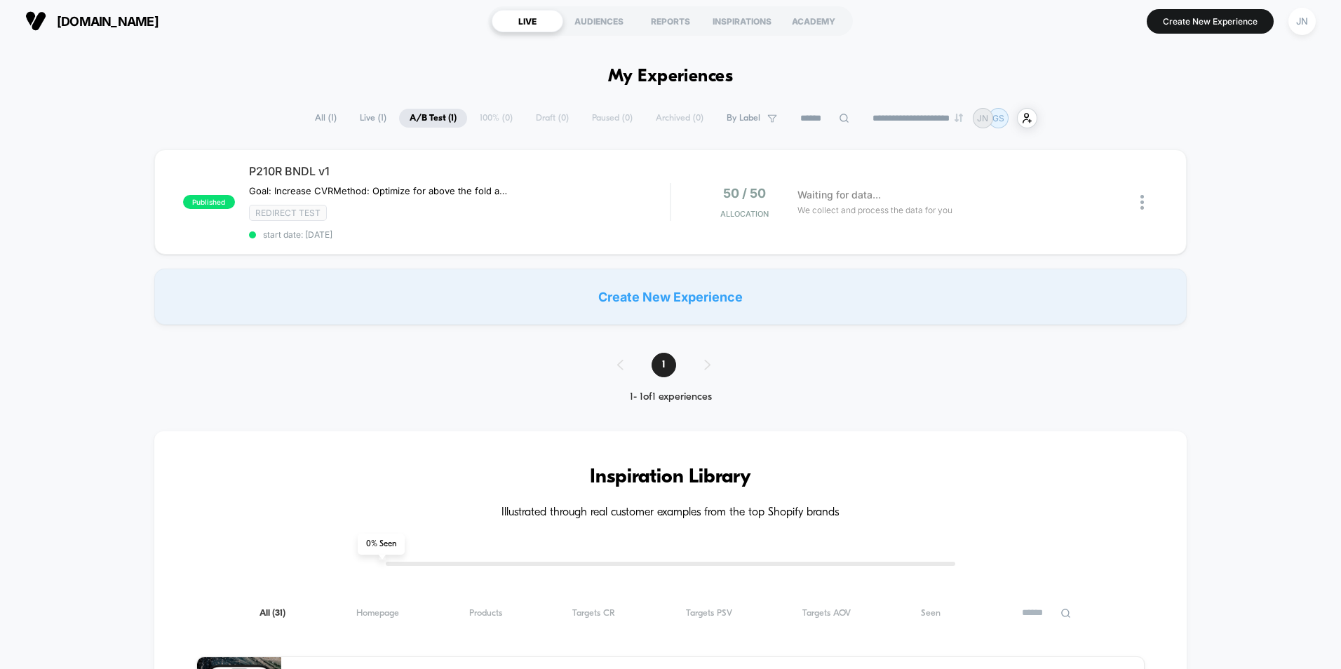
scroll to position [0, 0]
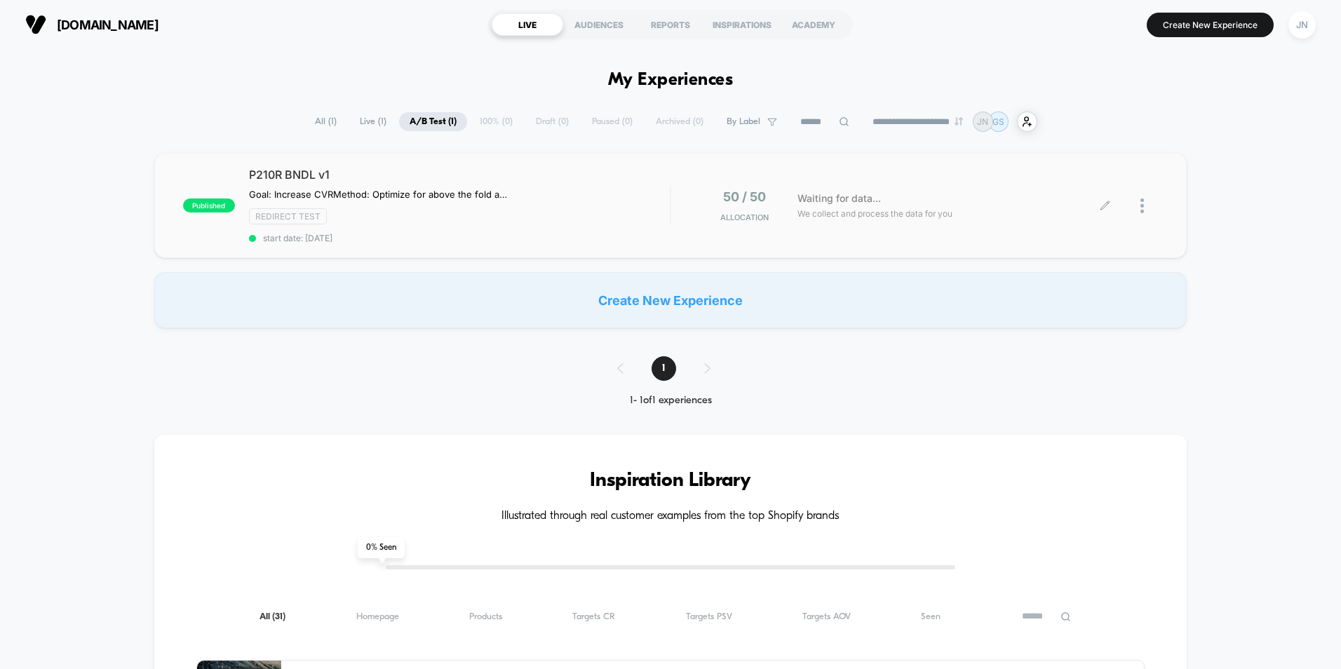
click at [1146, 206] on div at bounding box center [1150, 205] width 18 height 33
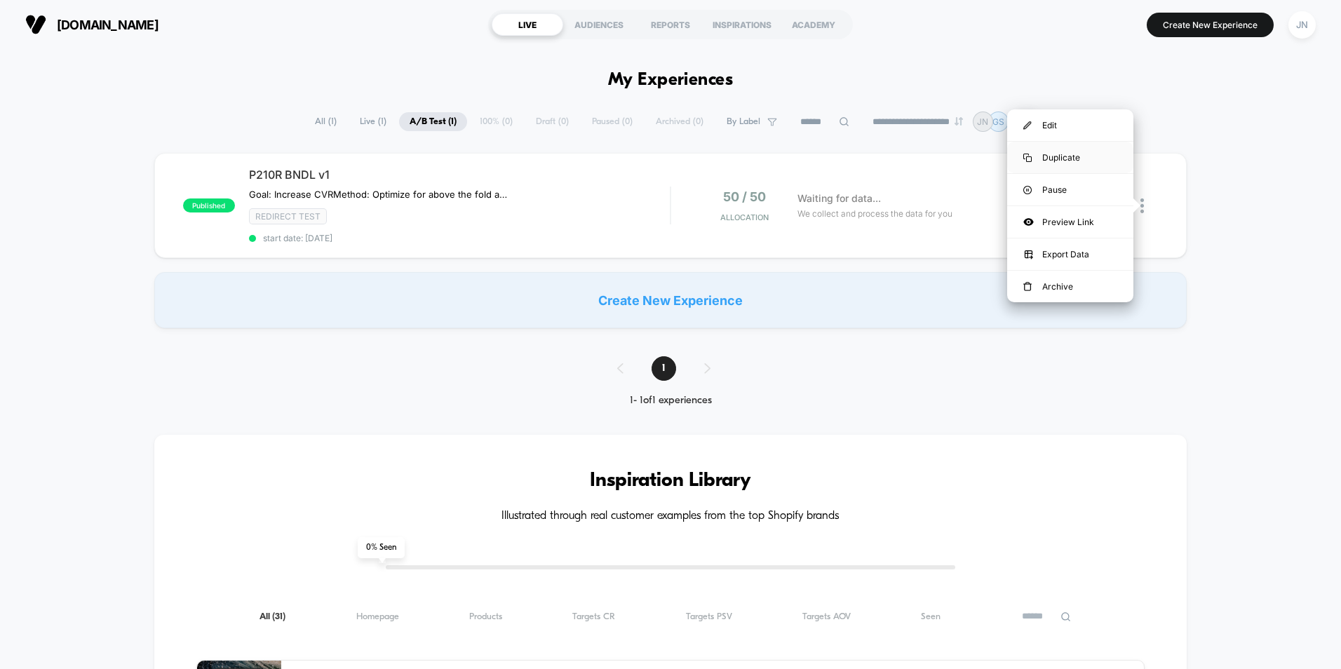
click at [1080, 156] on div "Duplicate" at bounding box center [1070, 158] width 126 height 32
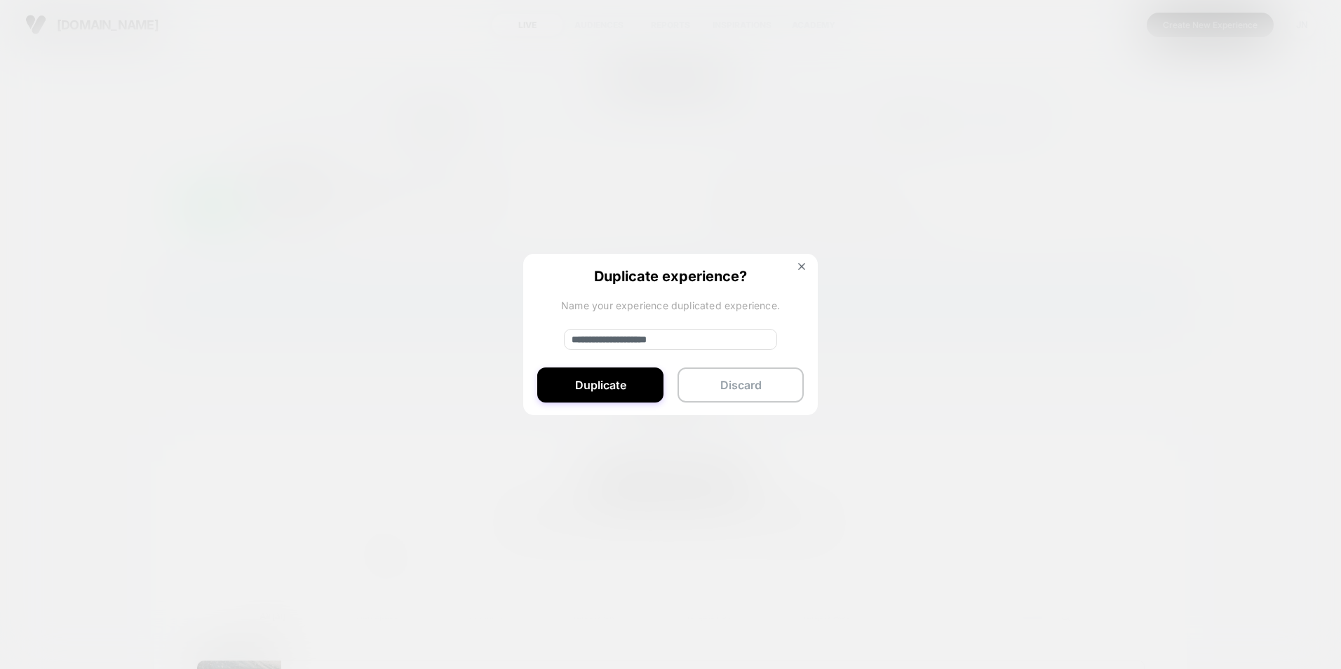
drag, startPoint x: 618, startPoint y: 339, endPoint x: 456, endPoint y: 348, distance: 162.3
click at [1141, 222] on div "**********" at bounding box center [1150, 205] width 18 height 33
type input "**********"
click at [649, 380] on button "Duplicate" at bounding box center [600, 385] width 126 height 35
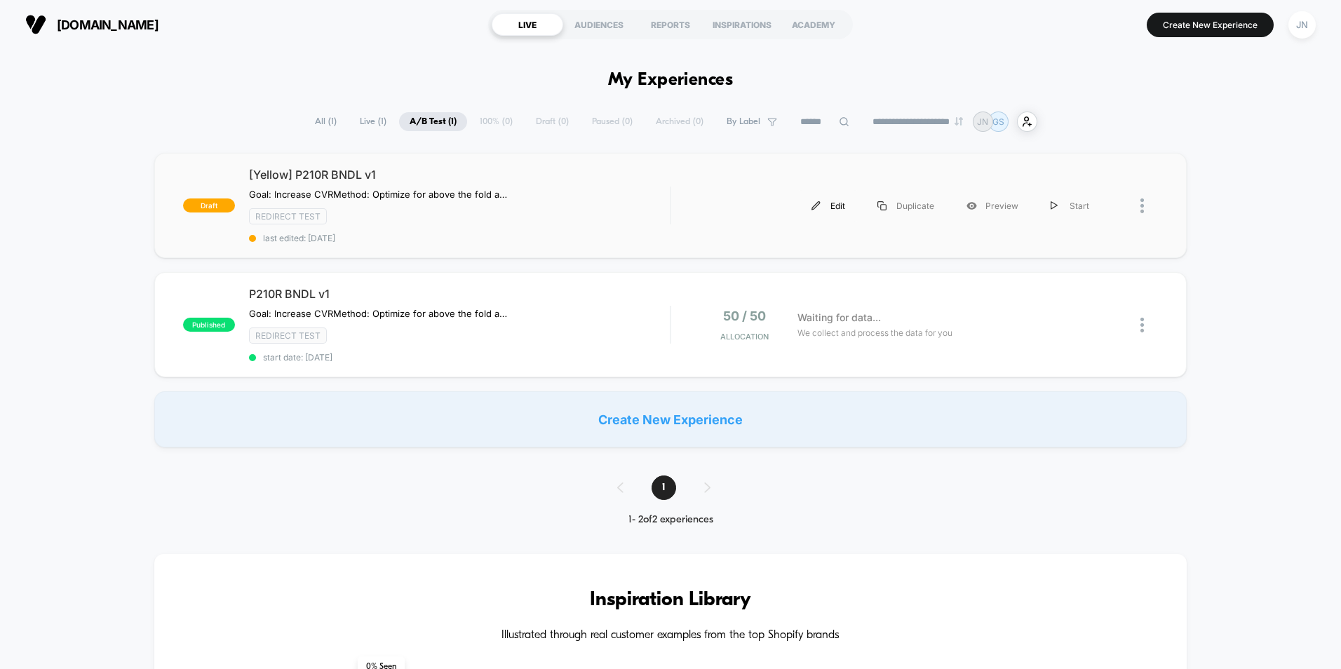
click at [830, 203] on div "Edit" at bounding box center [829, 206] width 66 height 32
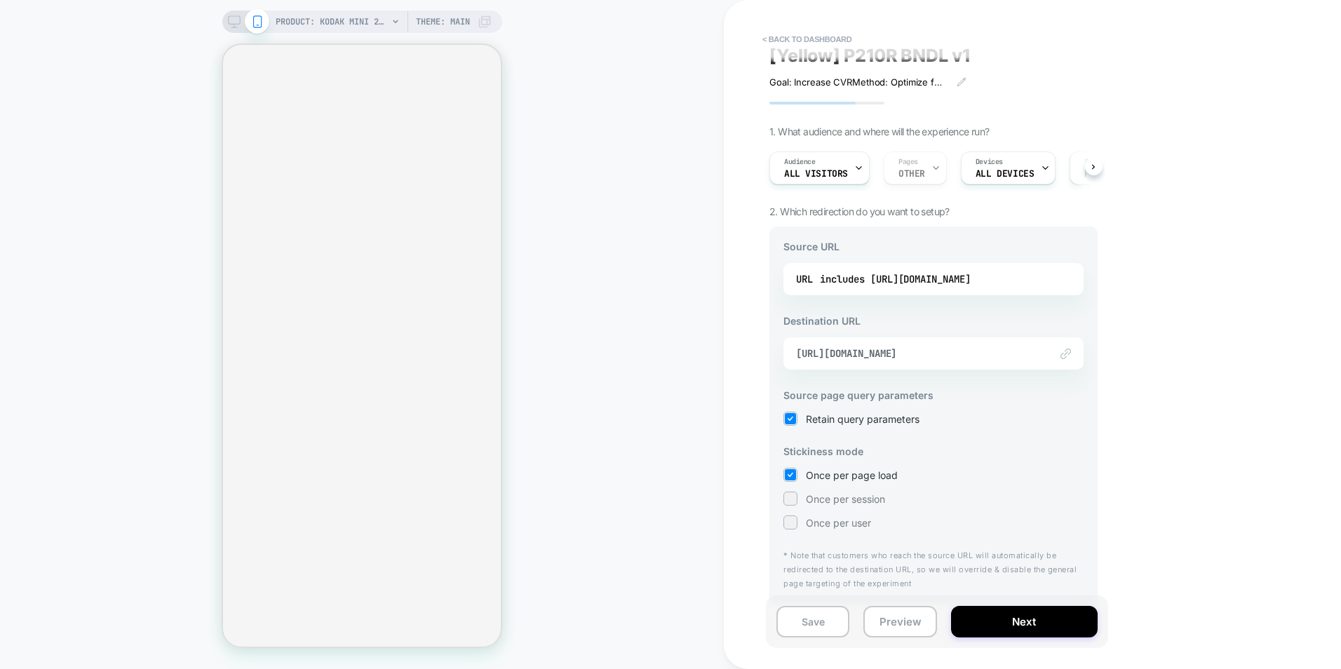
scroll to position [18, 0]
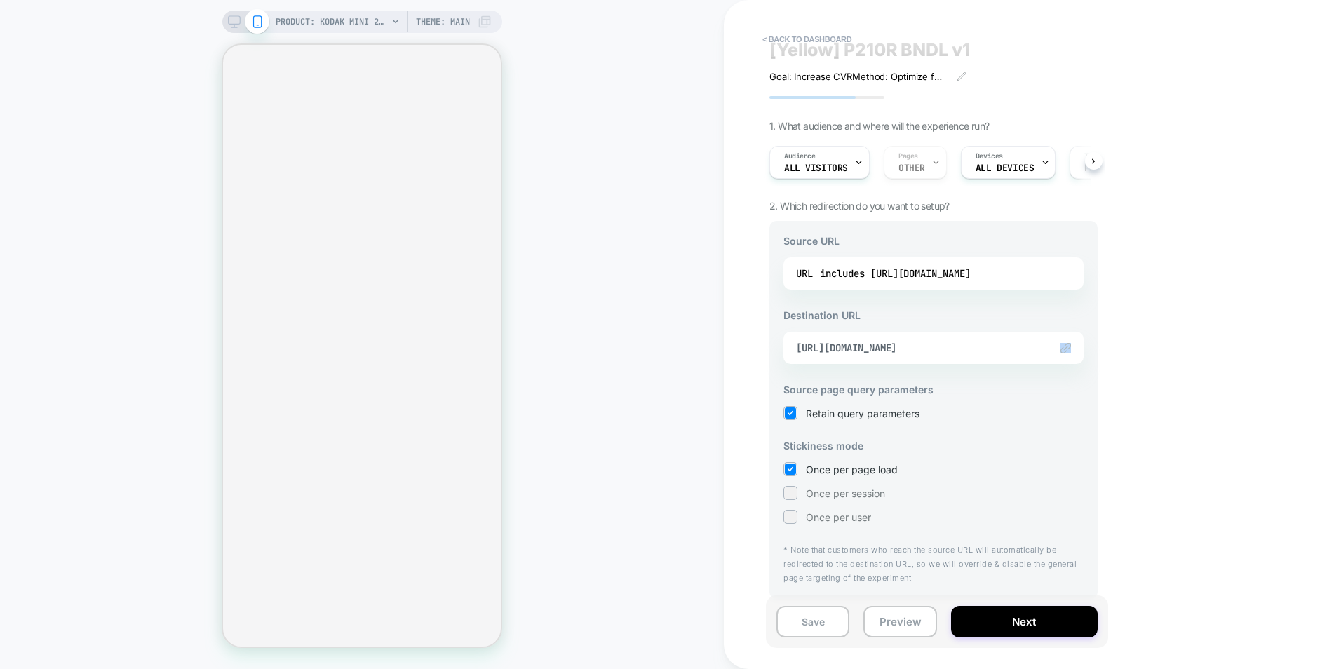
select select "**********"
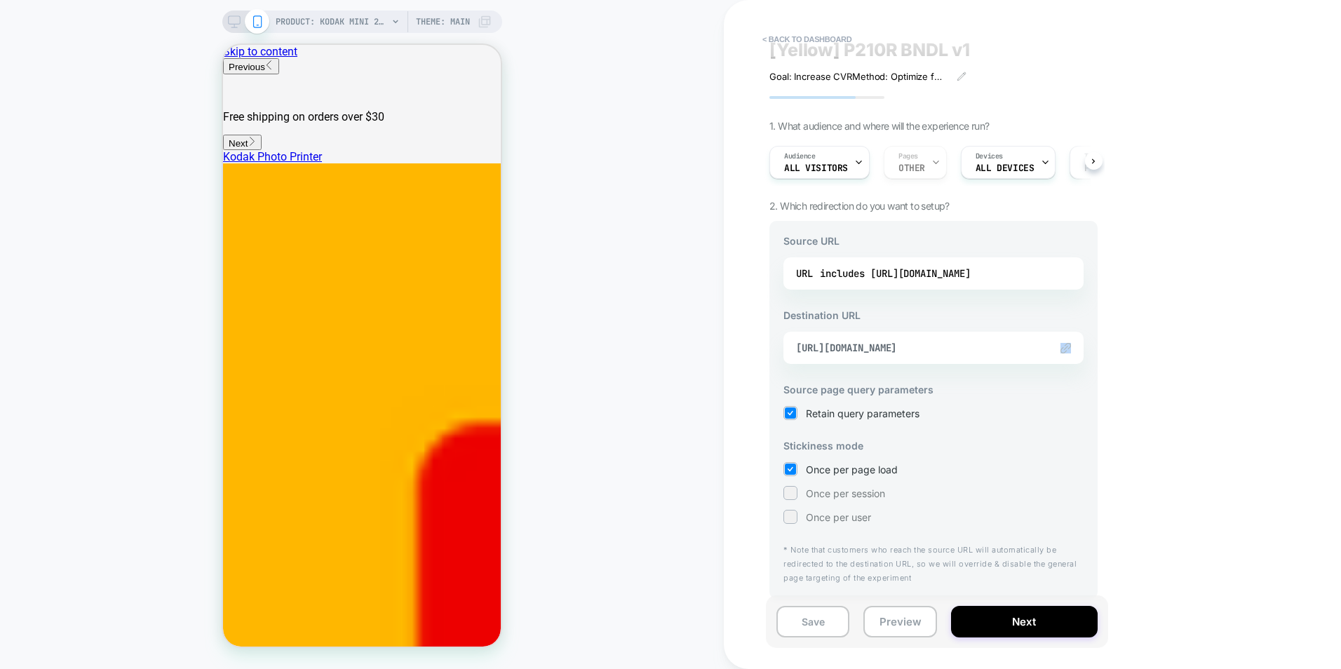
click at [1060, 346] on div at bounding box center [1057, 348] width 28 height 11
drag, startPoint x: 1060, startPoint y: 346, endPoint x: 1012, endPoint y: 348, distance: 48.5
click at [1012, 348] on span "https://kodakphotoprinter.com/products/kodak-mini-2-retro-p210r-30-sheet-bundle" at bounding box center [916, 348] width 240 height 13
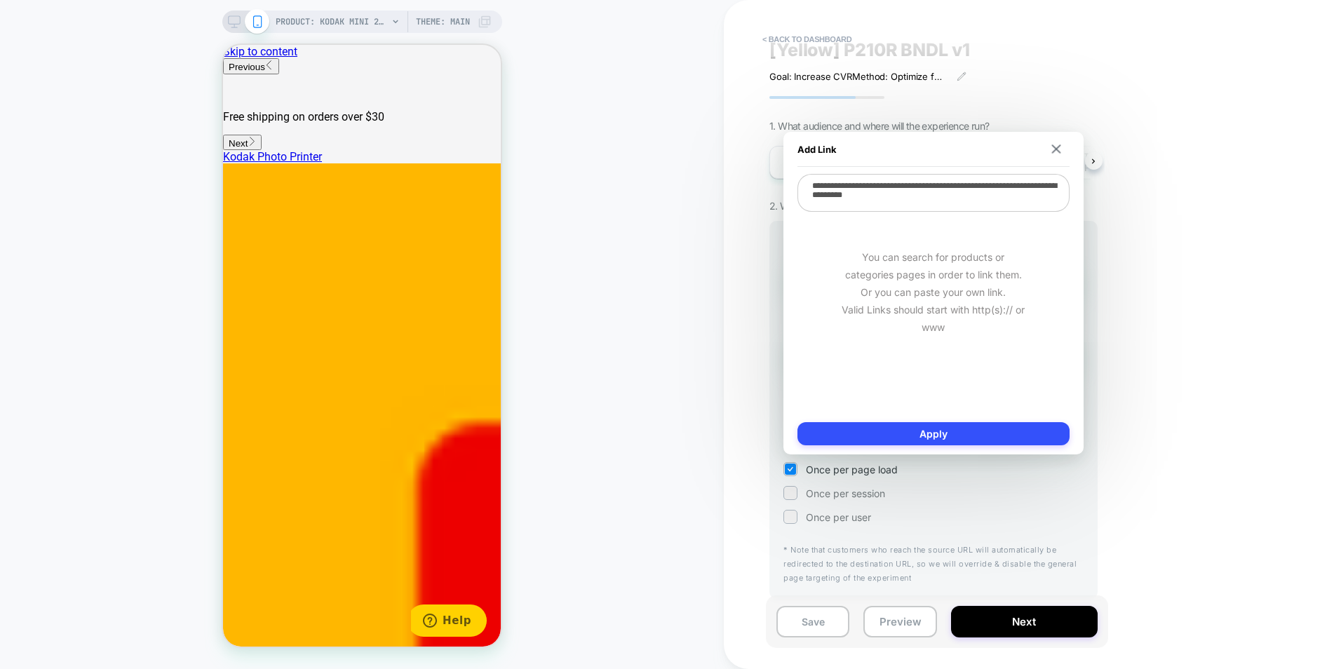
click at [927, 199] on textarea "**********" at bounding box center [934, 193] width 272 height 38
paste textarea
type textarea "**********"
click at [1026, 431] on button "Apply" at bounding box center [934, 433] width 272 height 23
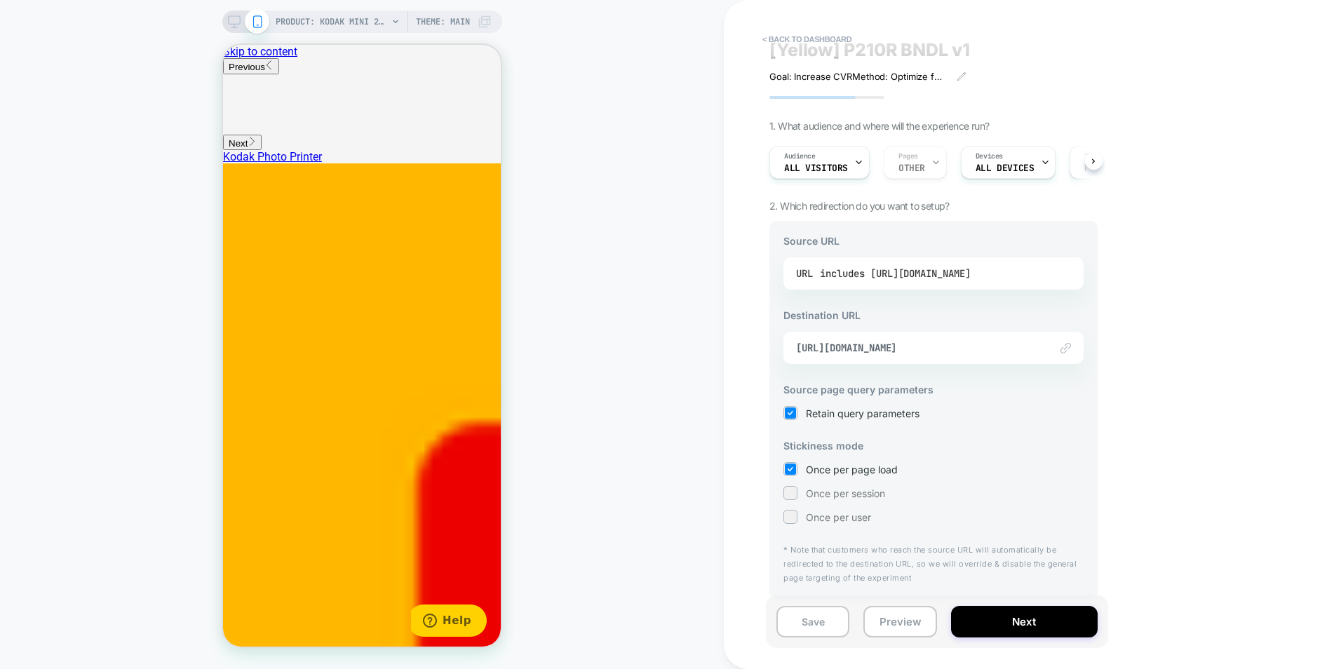
click at [970, 277] on div "includes https://kodakphotoprinter.com/products/best-photo-printer-kodak-mini-2…" at bounding box center [895, 273] width 151 height 21
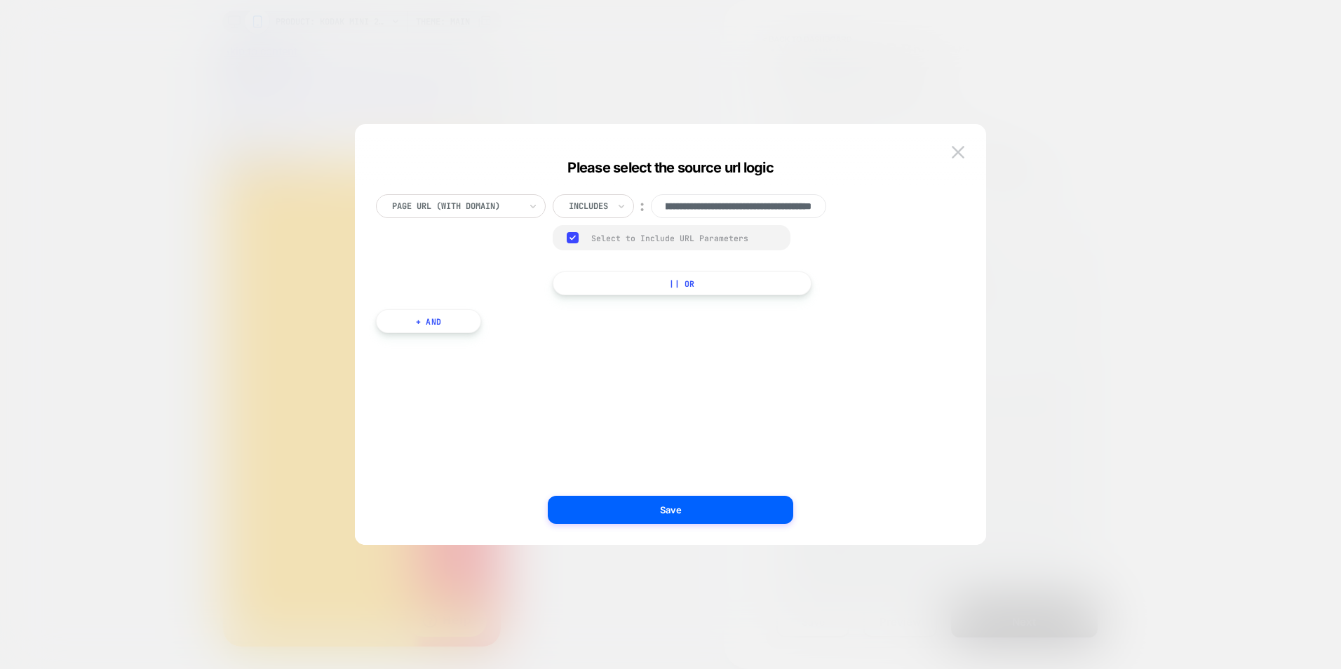
scroll to position [0, 0]
click at [742, 200] on input "**********" at bounding box center [738, 206] width 175 height 24
paste input "**"
type input "**********"
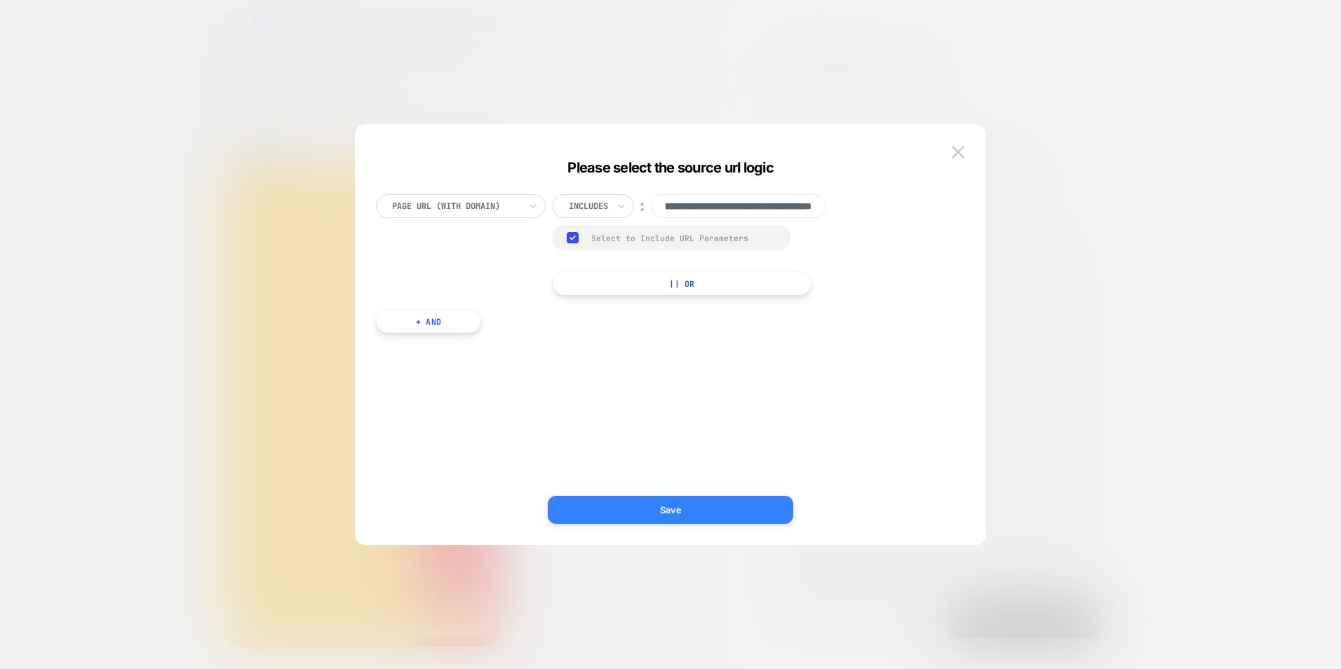
scroll to position [0, 0]
click at [696, 512] on button "Save" at bounding box center [671, 510] width 246 height 28
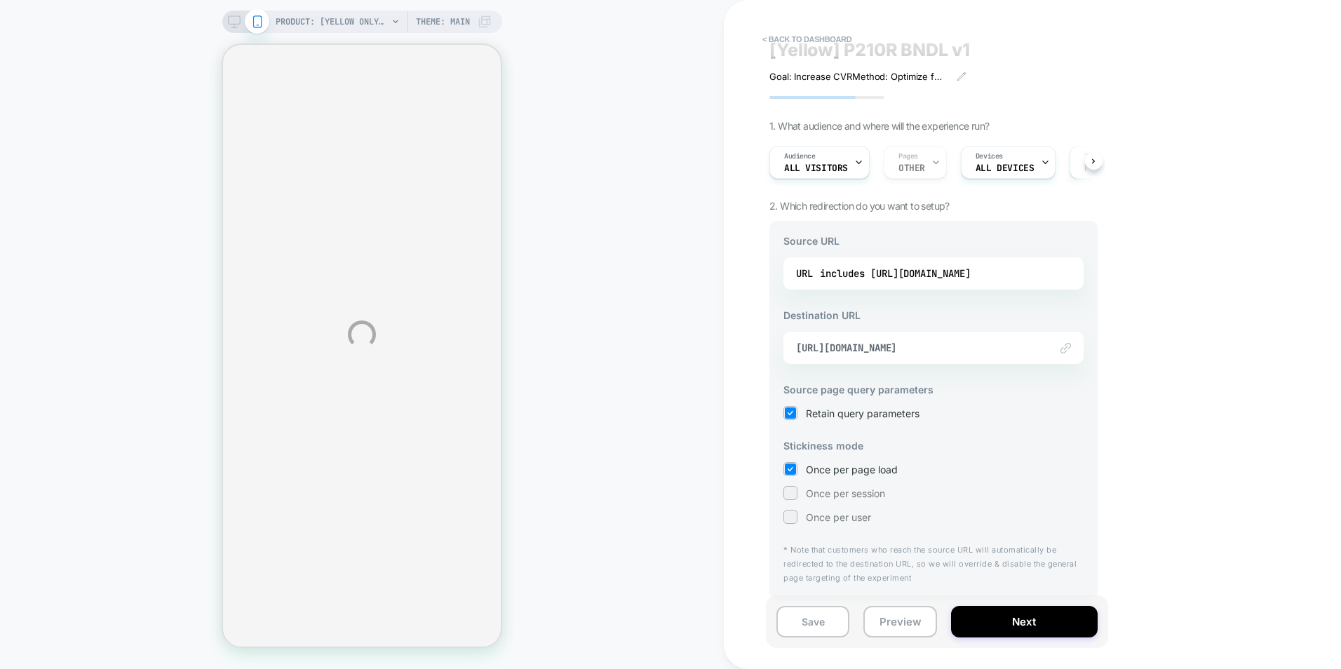
select select "**********"
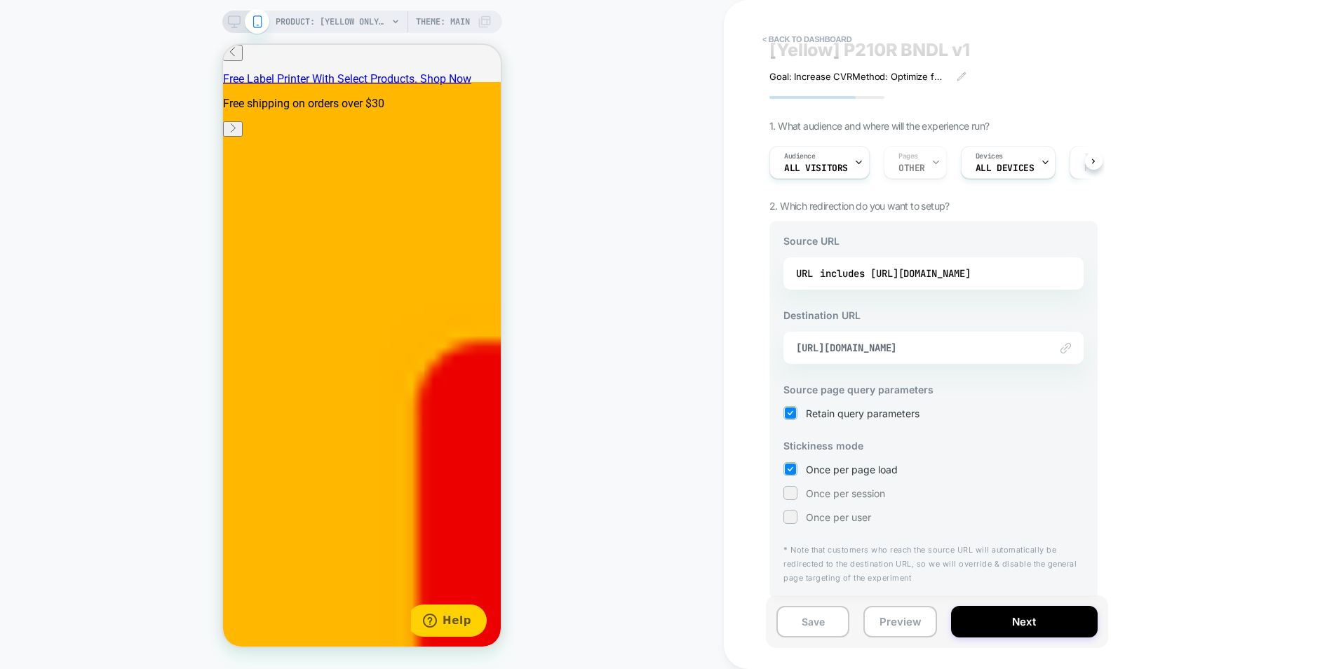
scroll to position [140, 0]
click at [899, 355] on div "Link to https://kodakphotoprinter.com/products/yellow-only-kodak-mini-2-retro-2…" at bounding box center [934, 348] width 300 height 32
click at [906, 346] on span "https://kodakphotoprinter.com/products/yellow-only-kodak-mini-2-retro-2-1" at bounding box center [916, 348] width 240 height 13
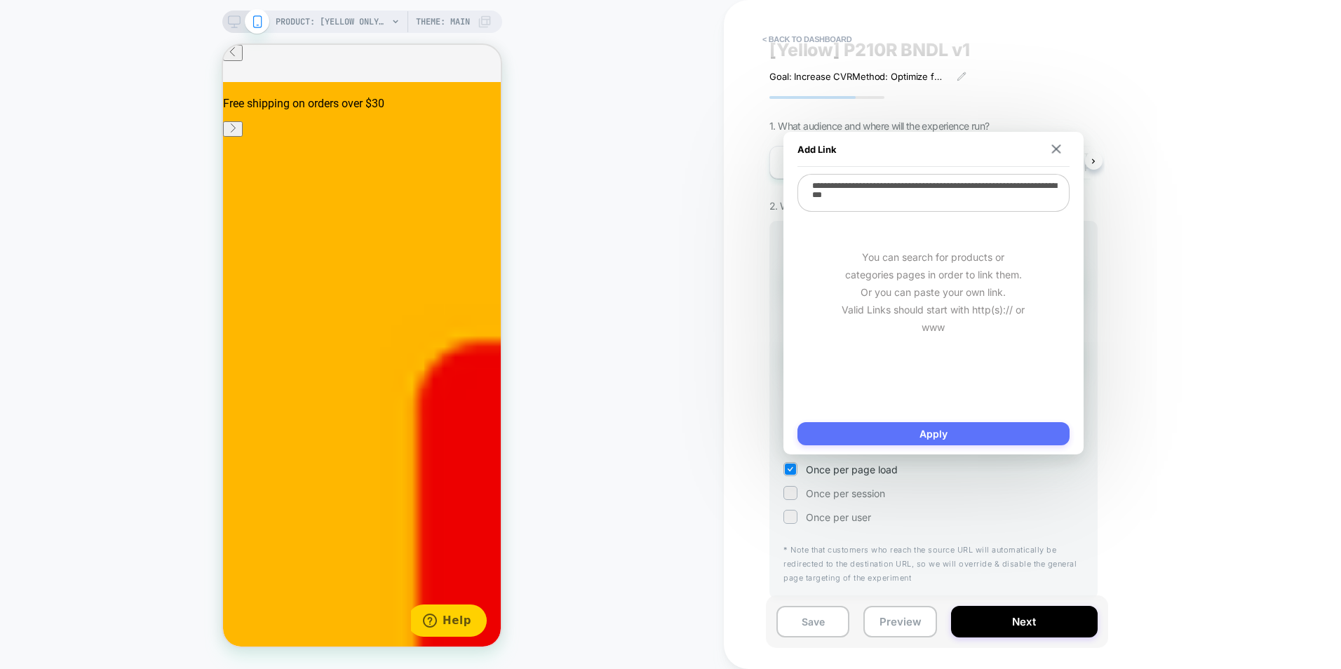
click at [961, 424] on button "Apply" at bounding box center [934, 433] width 272 height 23
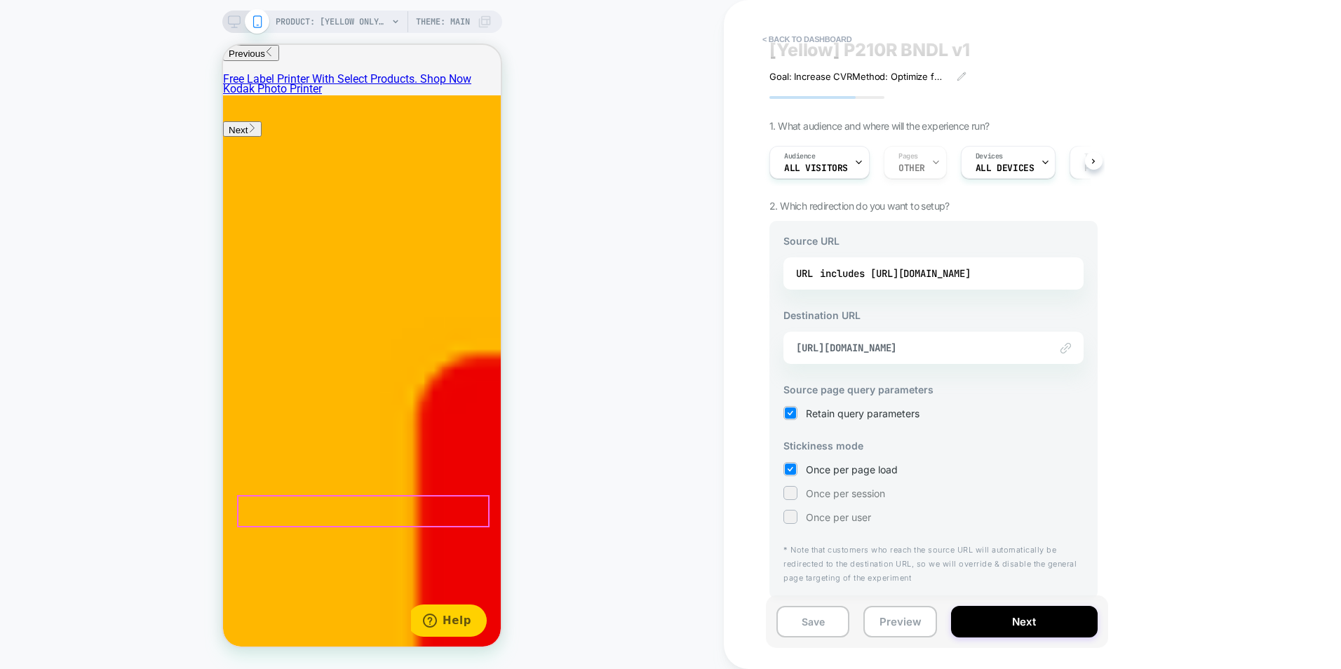
scroll to position [0, 0]
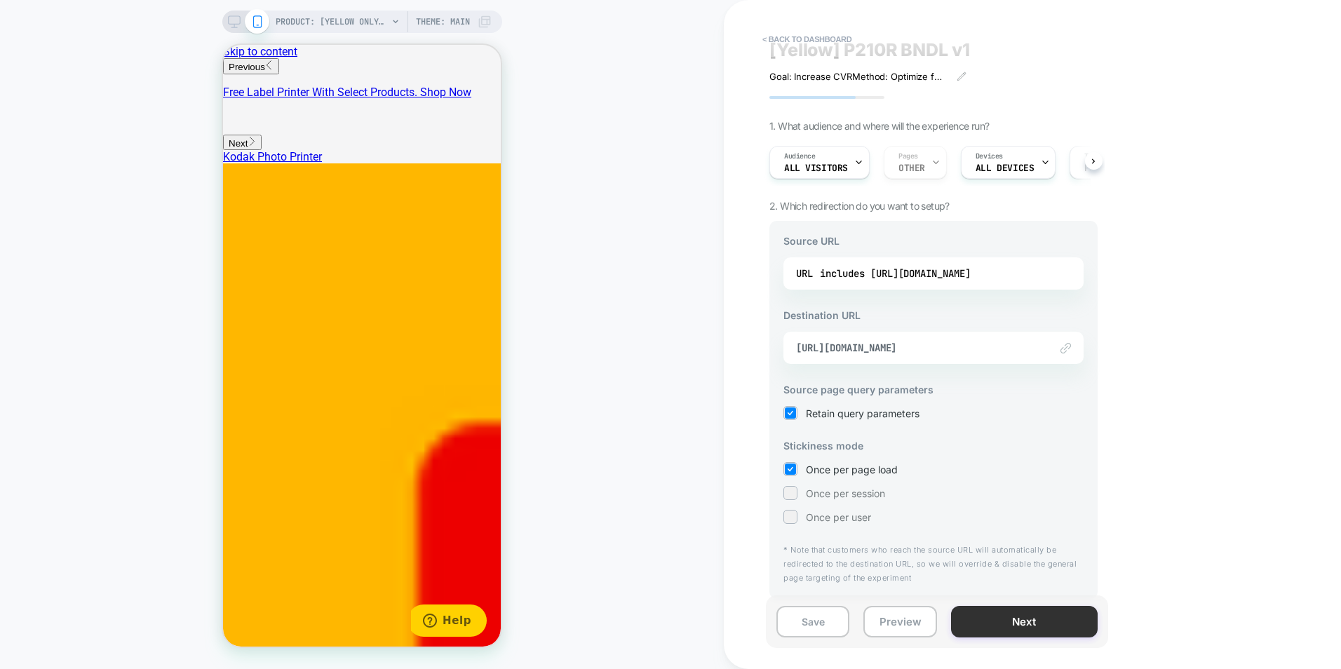
click at [1018, 620] on button "Next" at bounding box center [1024, 622] width 147 height 32
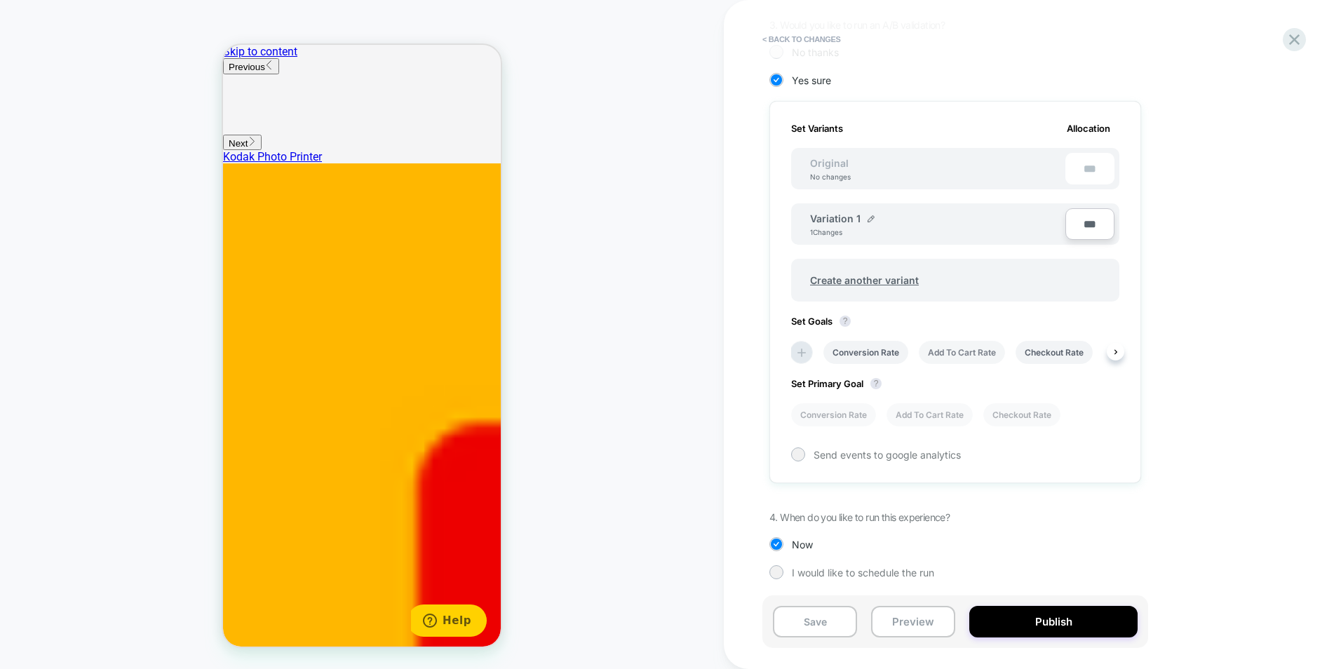
scroll to position [342, 0]
click at [862, 355] on li "Conversion Rate" at bounding box center [866, 351] width 85 height 23
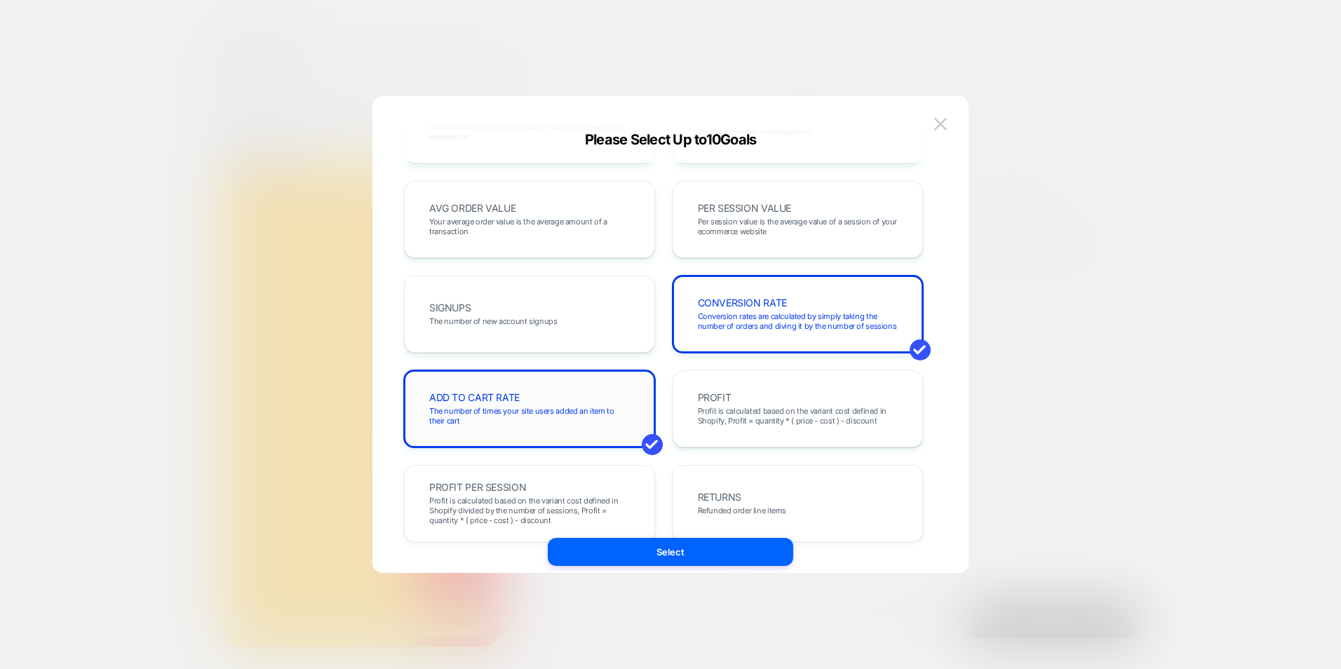
scroll to position [351, 0]
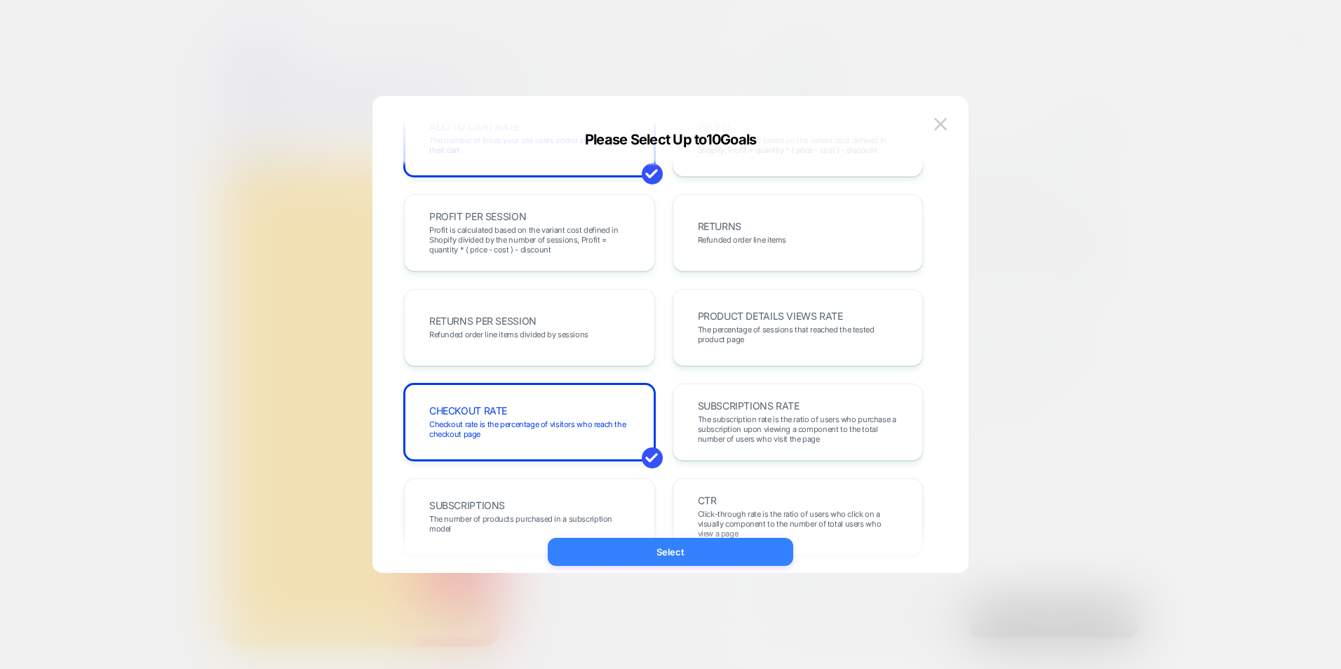
click at [650, 560] on button "Select" at bounding box center [671, 552] width 246 height 28
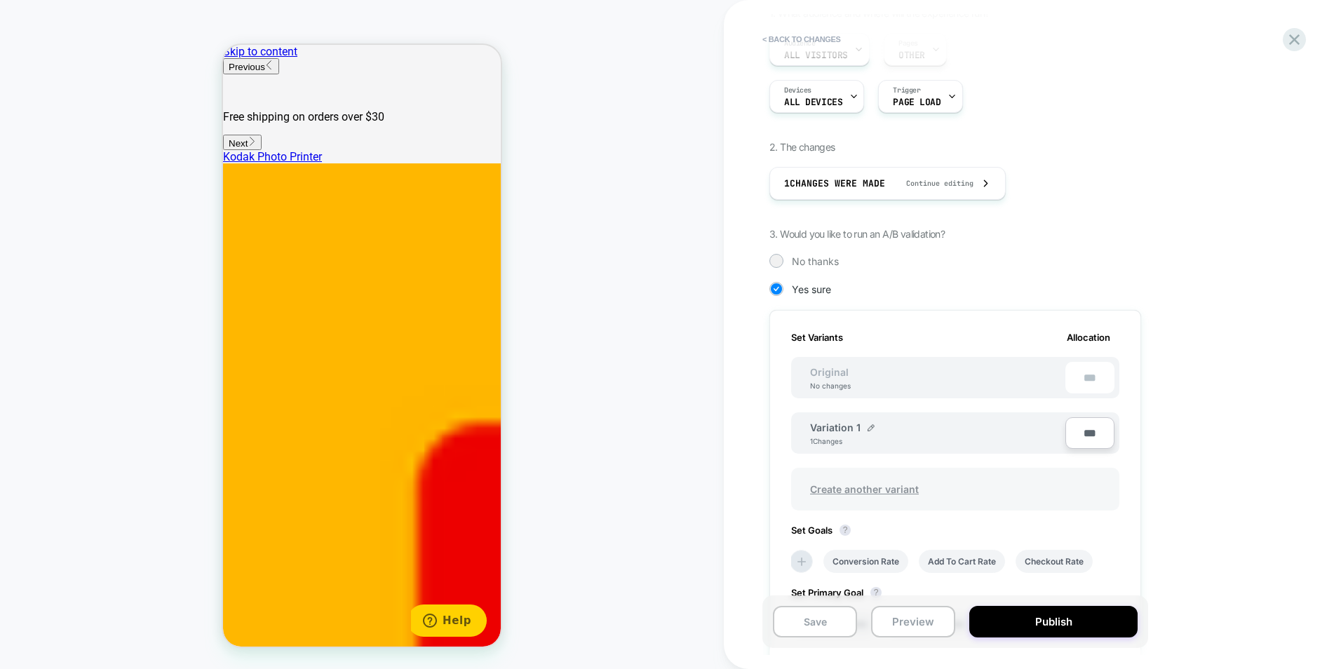
scroll to position [342, 0]
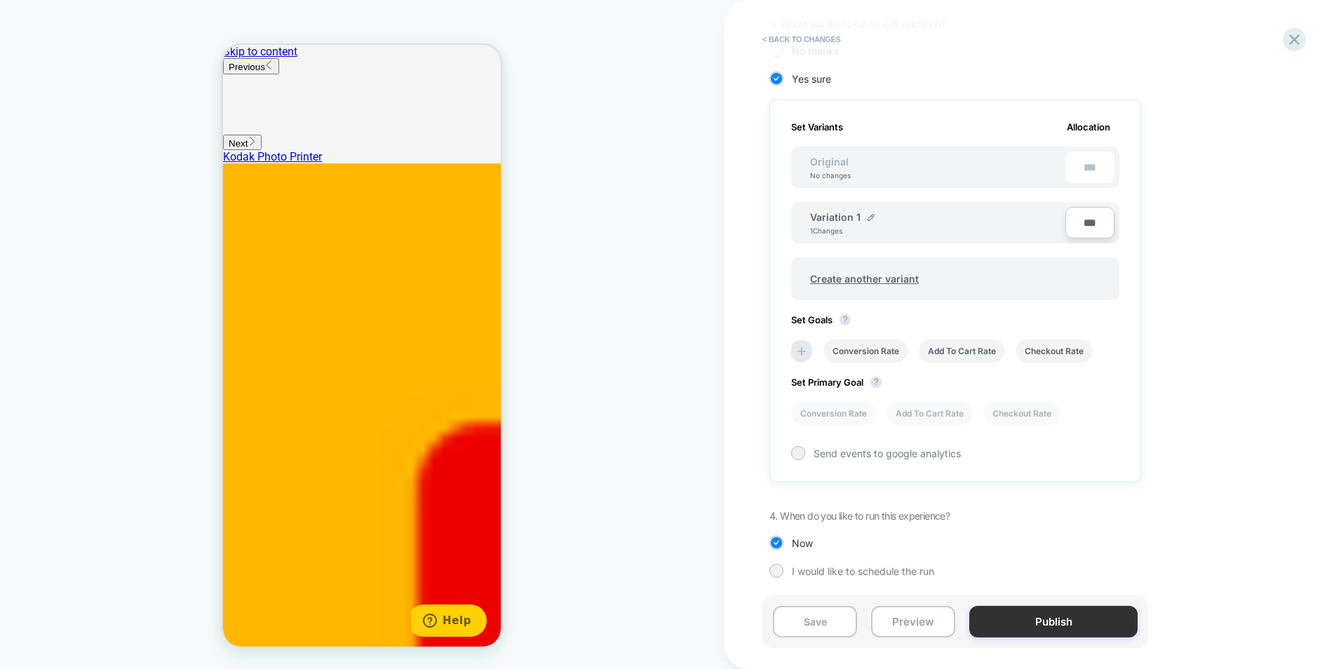
click at [1042, 618] on button "Publish" at bounding box center [1054, 622] width 168 height 32
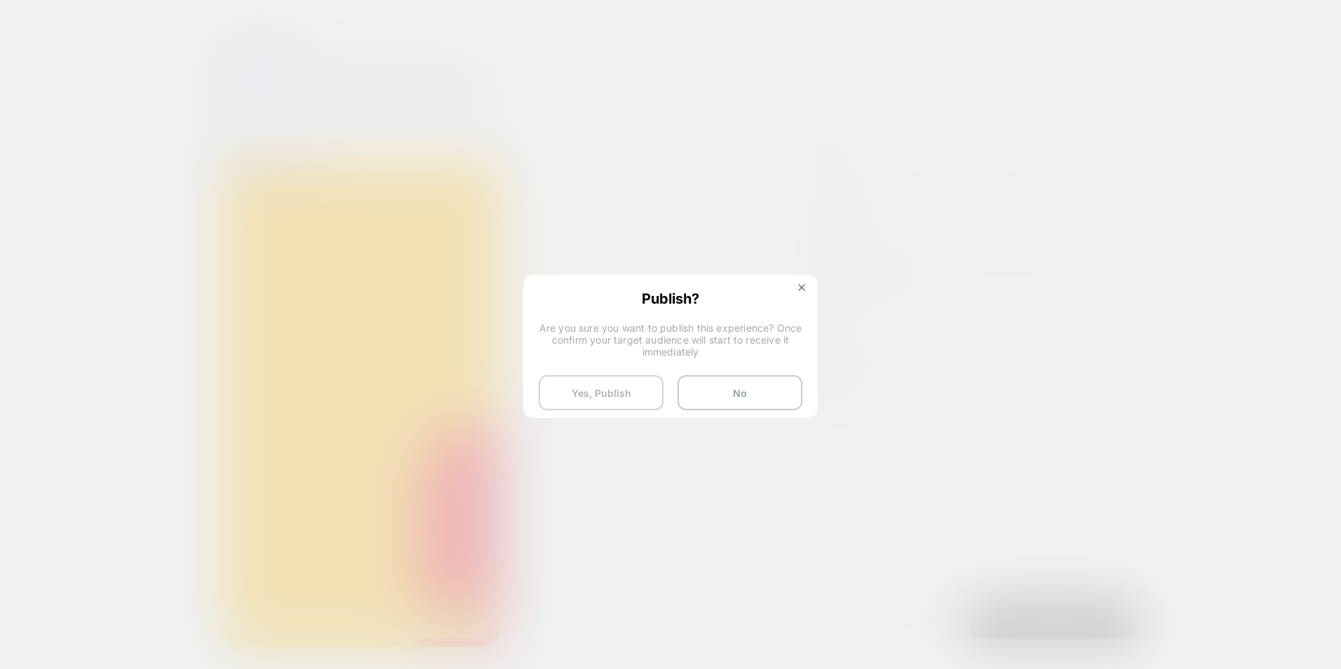
click at [617, 391] on button "Yes, Publish" at bounding box center [601, 392] width 125 height 35
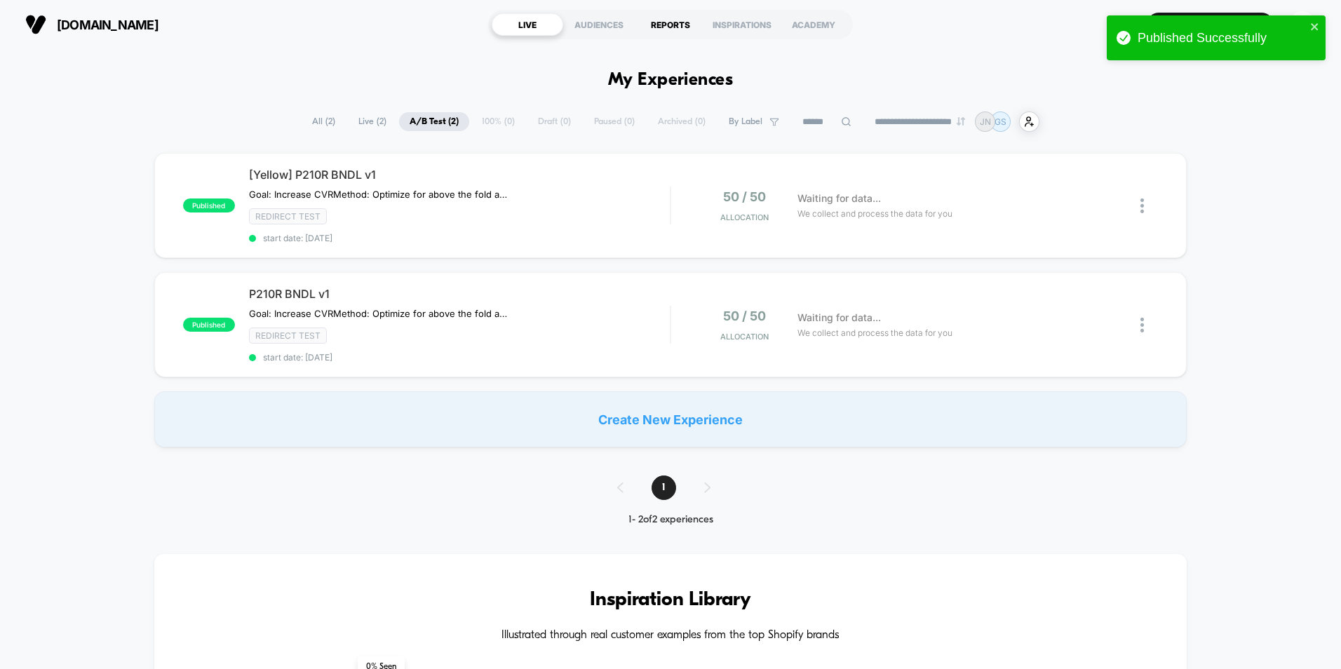
click at [673, 22] on div "REPORTS" at bounding box center [671, 24] width 72 height 22
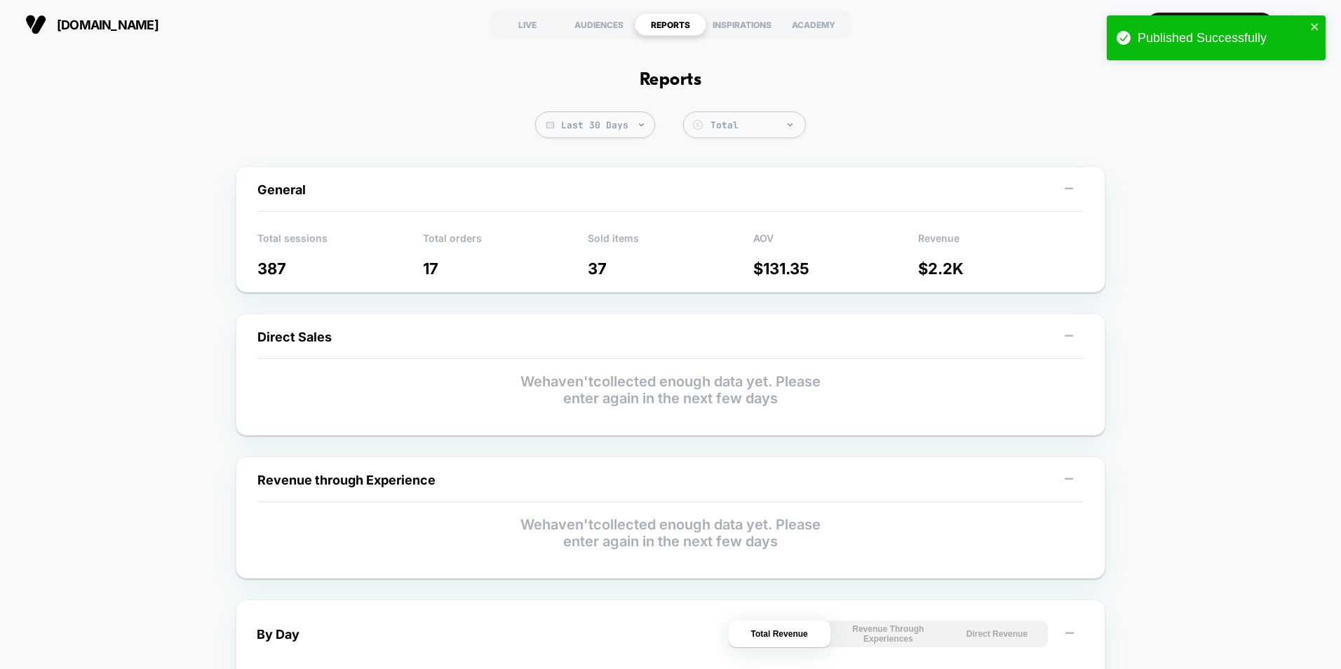
drag, startPoint x: 255, startPoint y: 266, endPoint x: 960, endPoint y: 269, distance: 705.8
click at [960, 269] on div "General Total sessions 387 Total orders 17 Sold items 37 AOV $ 131.35 Revenue $…" at bounding box center [671, 229] width 870 height 126
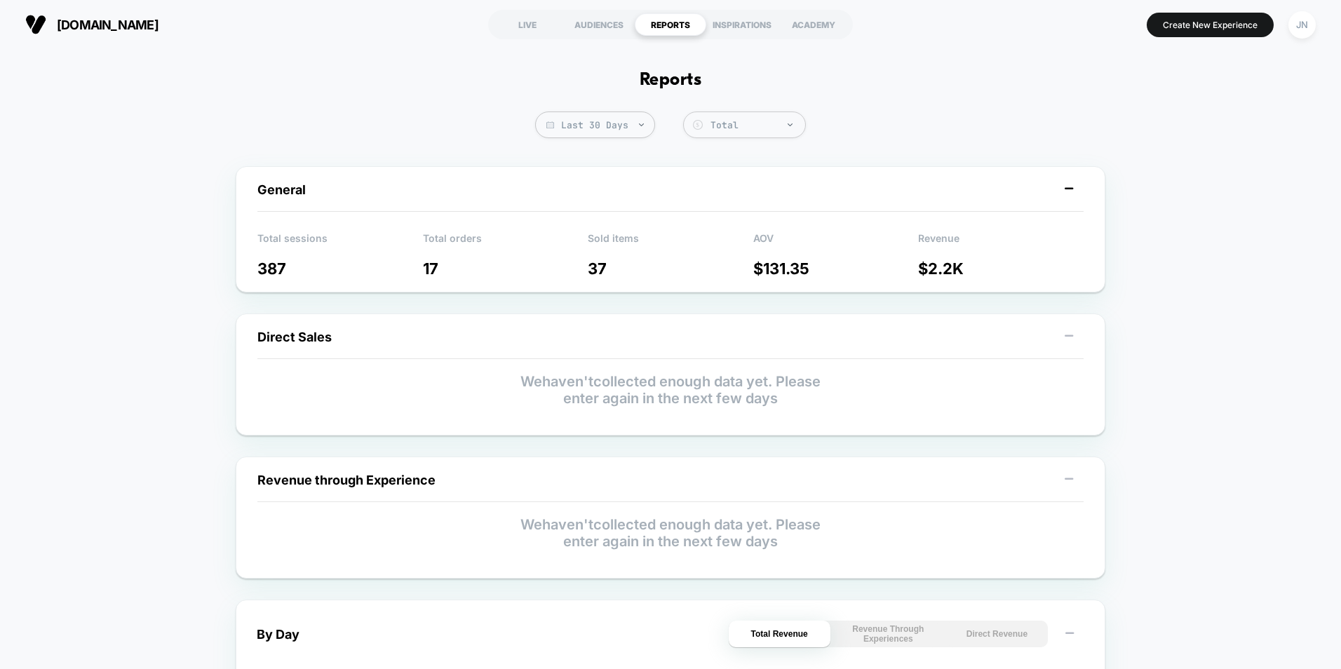
click at [1069, 190] on icon at bounding box center [1069, 189] width 14 height 14
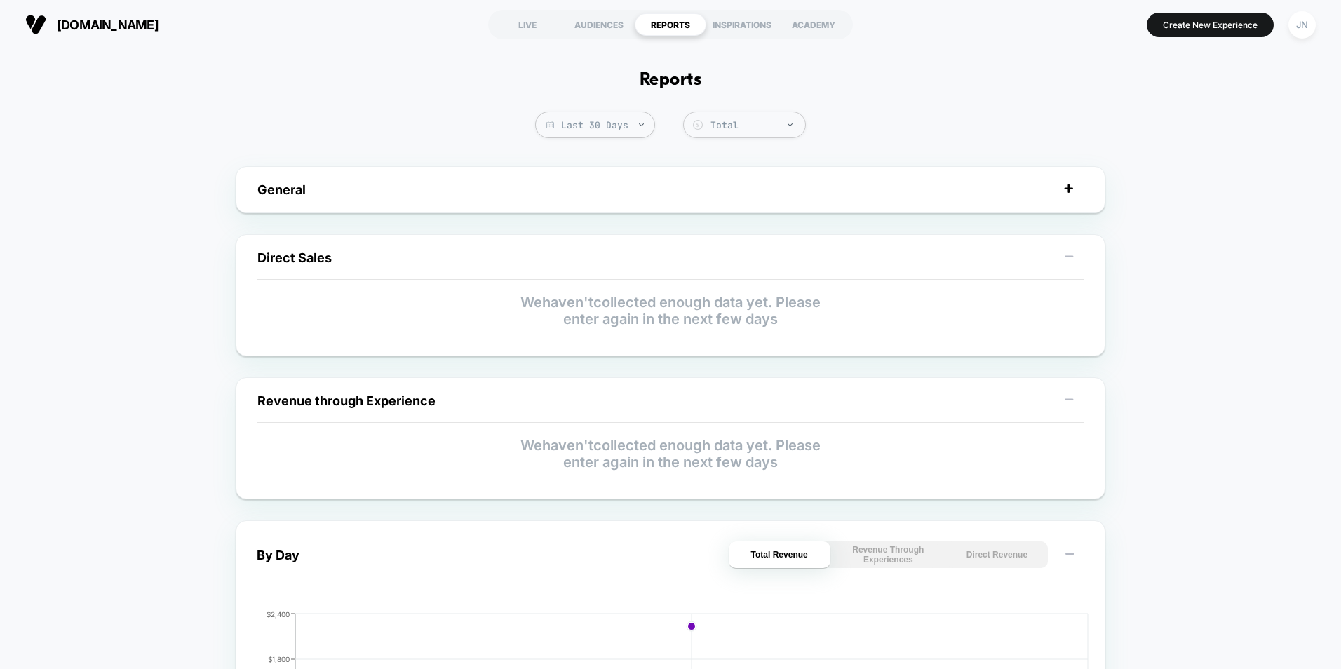
click at [1068, 189] on g at bounding box center [1069, 189] width 8 height 8
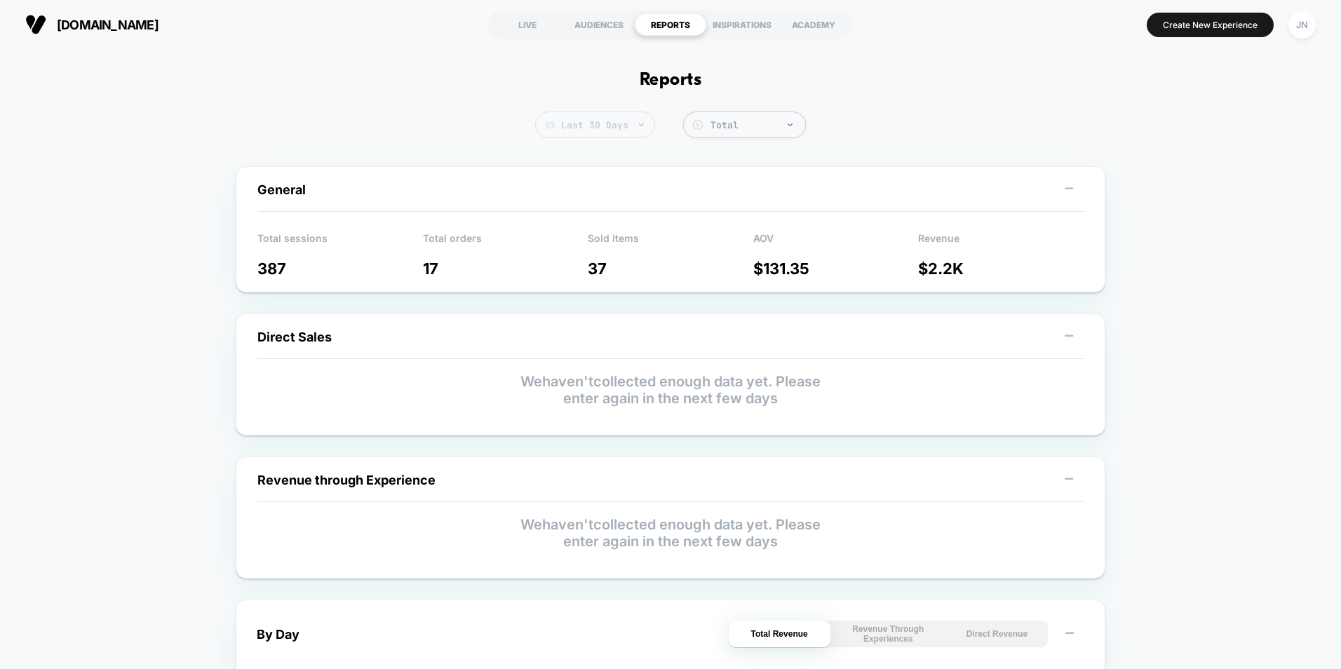
click at [600, 128] on span "Last 30 Days" at bounding box center [595, 125] width 120 height 27
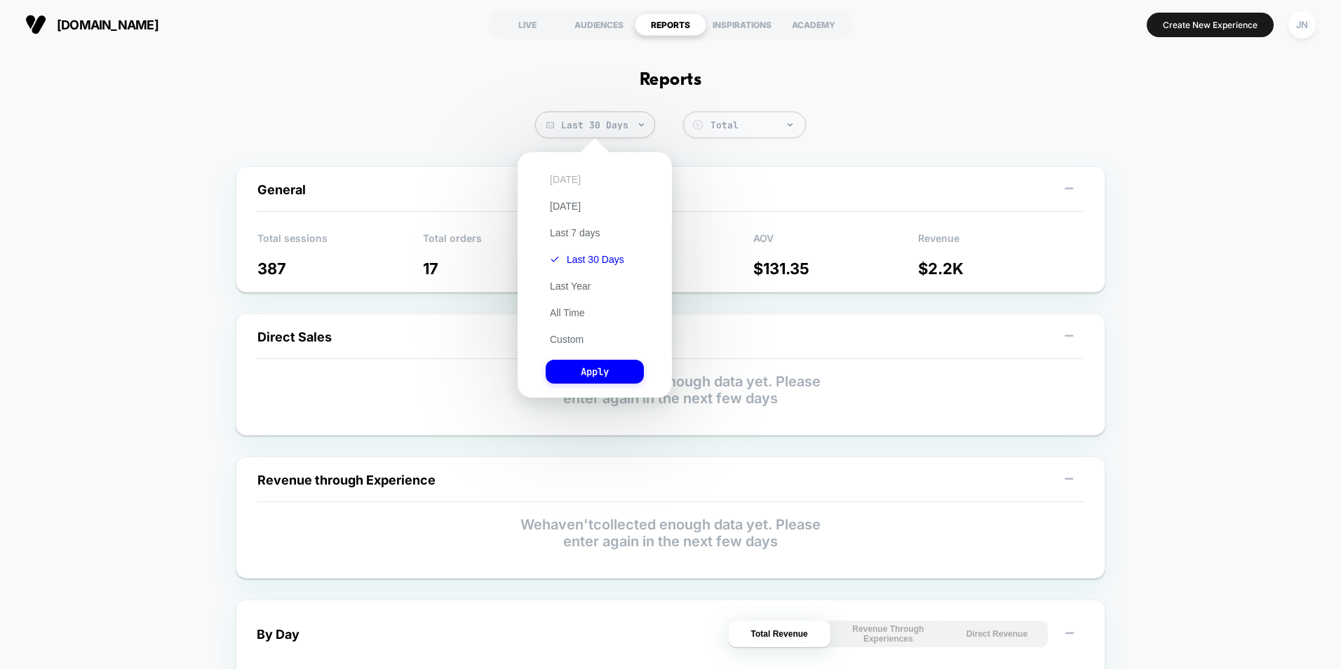
click at [571, 183] on button "Today" at bounding box center [565, 179] width 39 height 13
click at [593, 365] on button "Apply" at bounding box center [595, 372] width 98 height 24
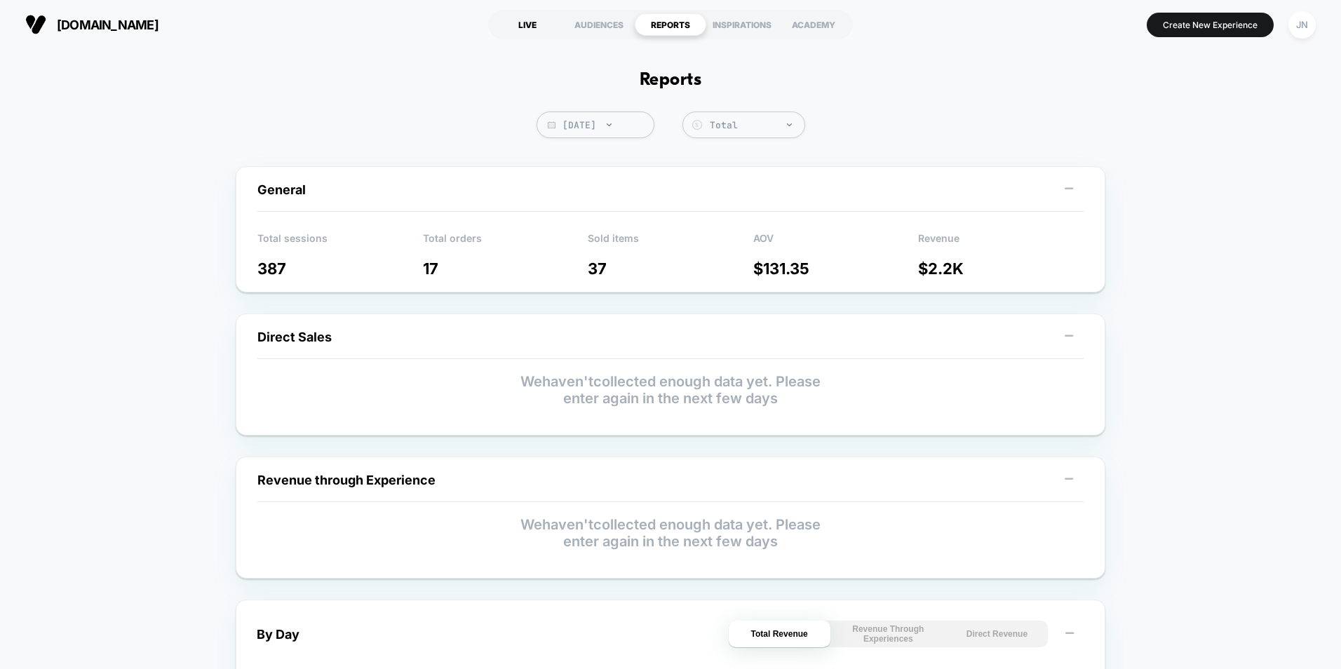
click at [530, 23] on div "LIVE" at bounding box center [528, 24] width 72 height 22
